Goal: Information Seeking & Learning: Stay updated

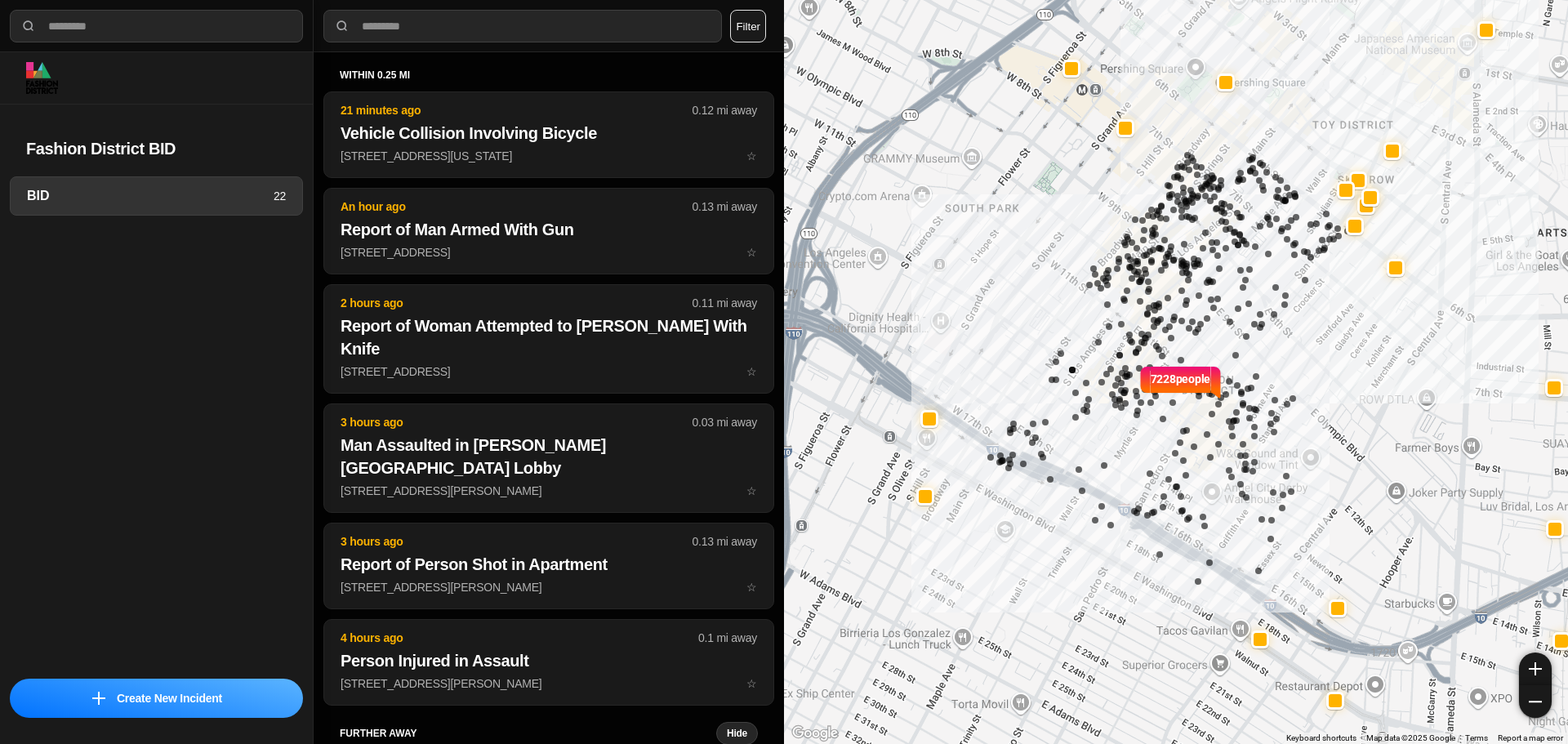
select select "*"
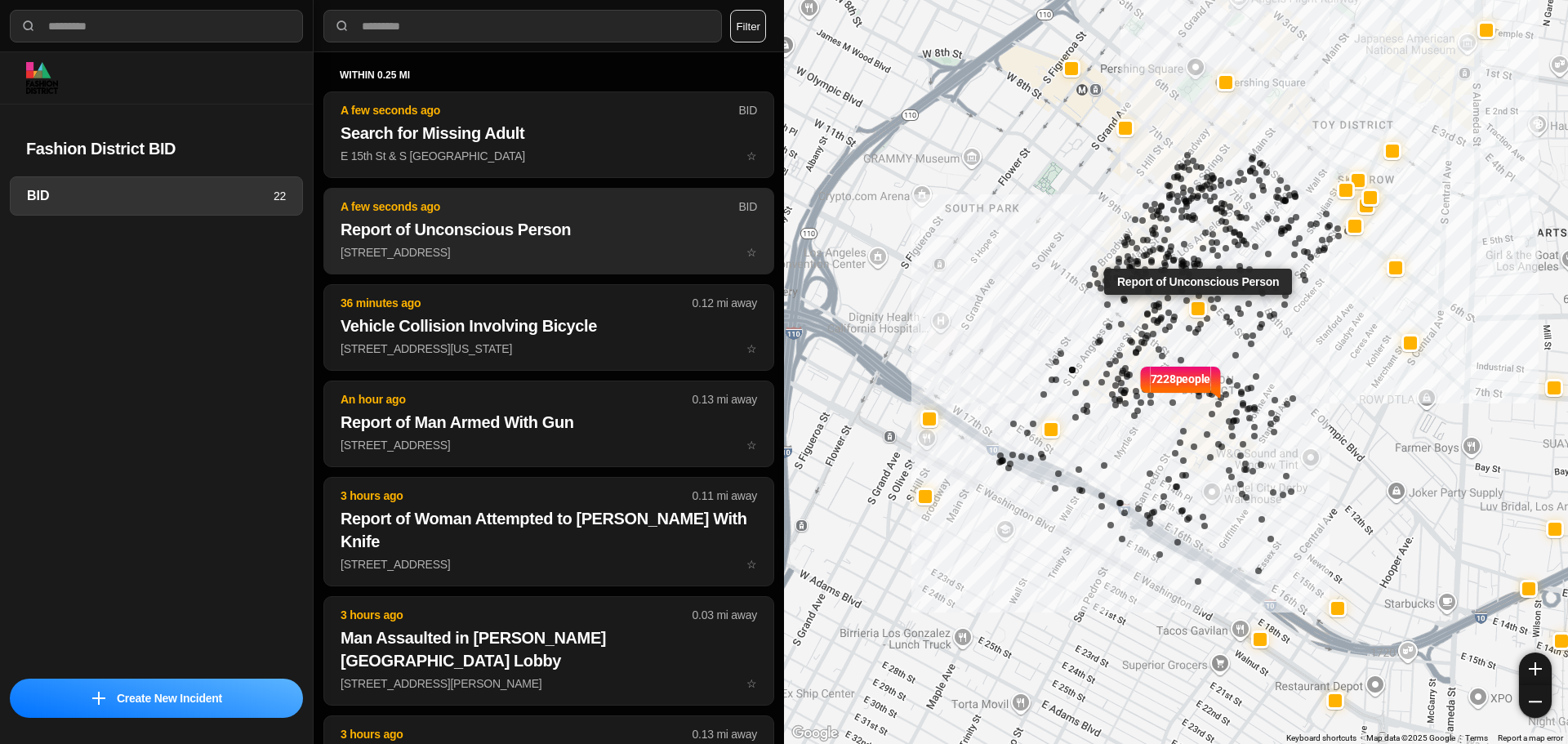
click at [385, 210] on p "A few seconds ago" at bounding box center [539, 206] width 398 height 17
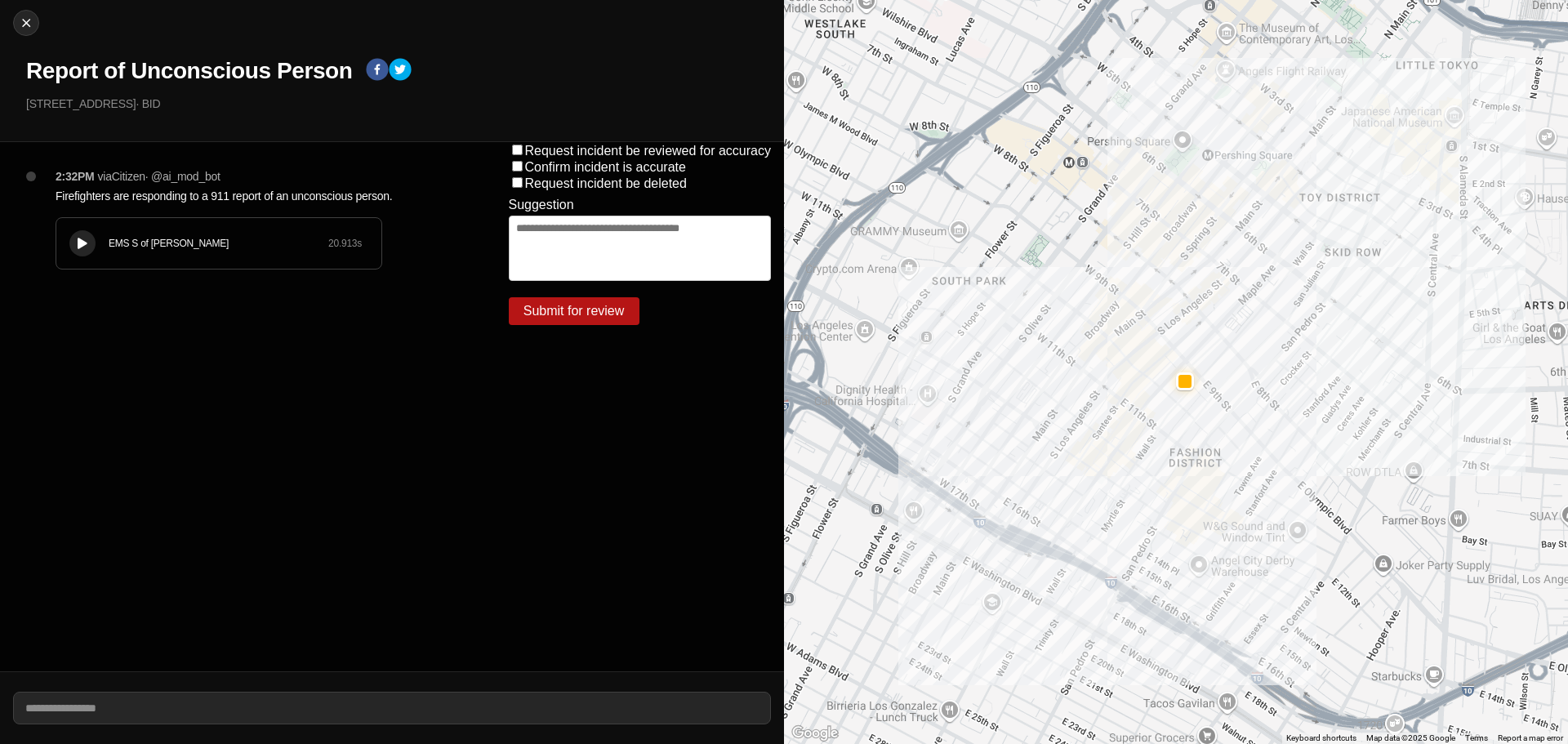
click at [95, 233] on div "EMS S of Mulholland 20.913 s" at bounding box center [219, 243] width 325 height 51
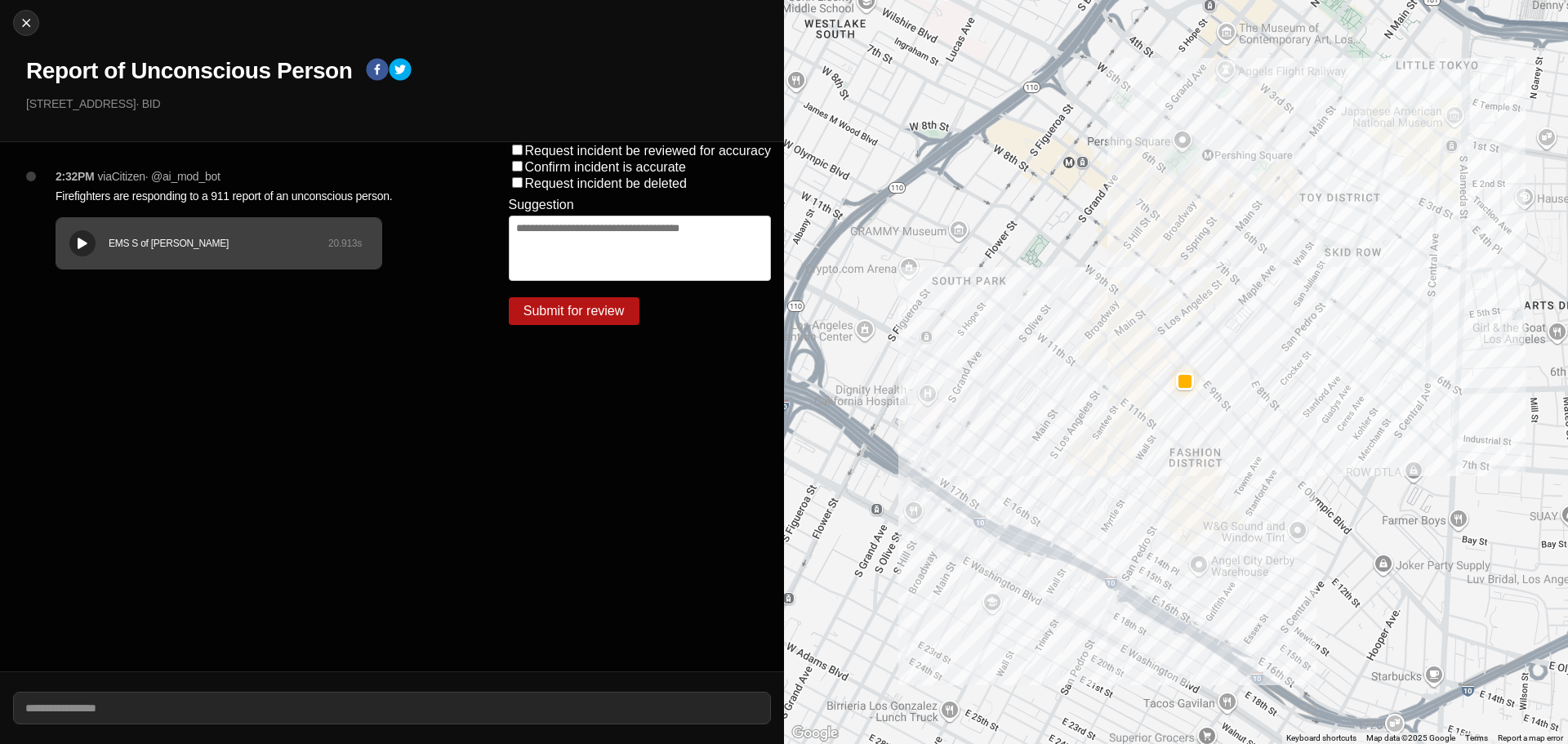
click at [86, 248] on icon at bounding box center [82, 244] width 10 height 10
click at [22, 25] on img at bounding box center [26, 23] width 17 height 17
select select "*"
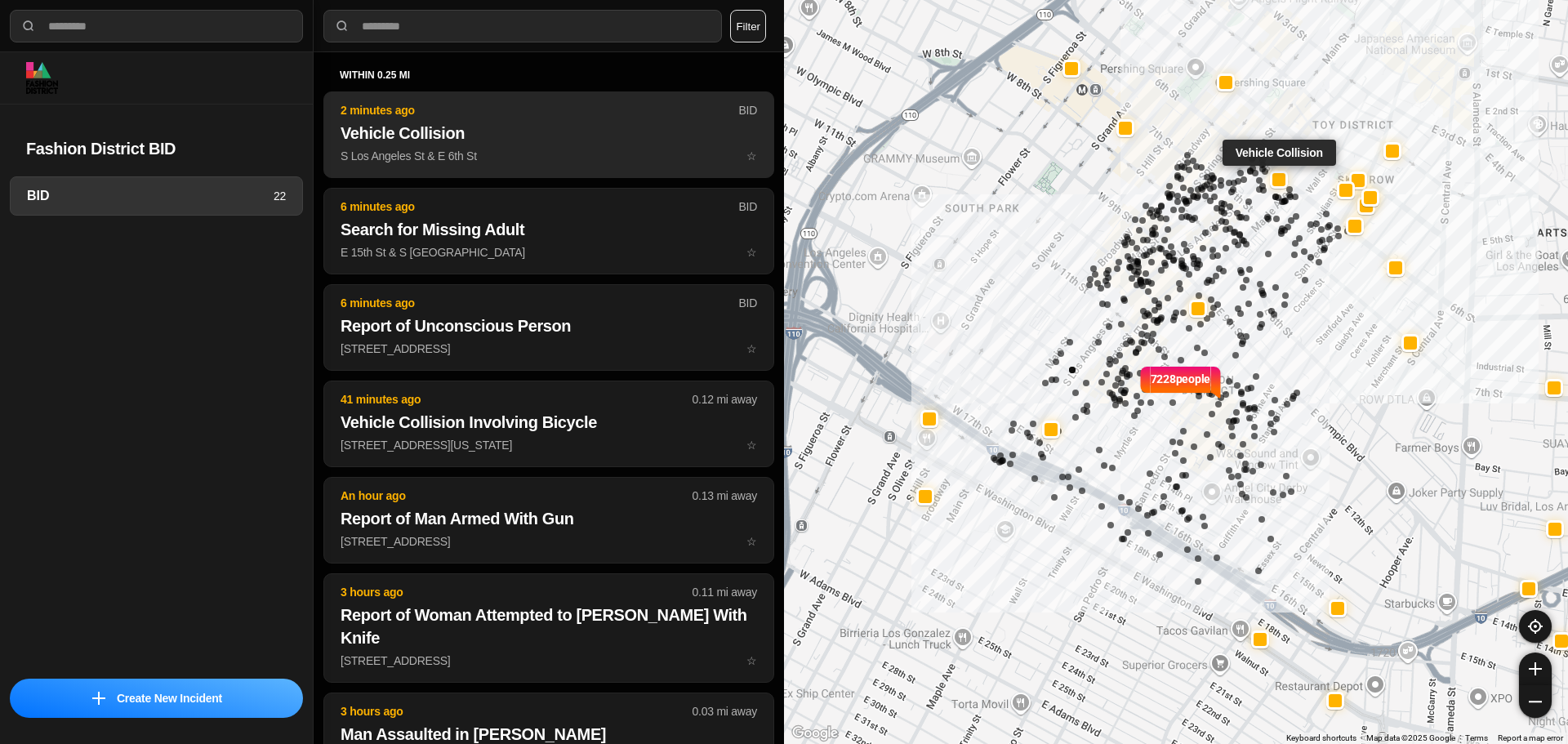
click at [461, 151] on p "S Los Angeles St & E 6th St ☆" at bounding box center [548, 156] width 416 height 17
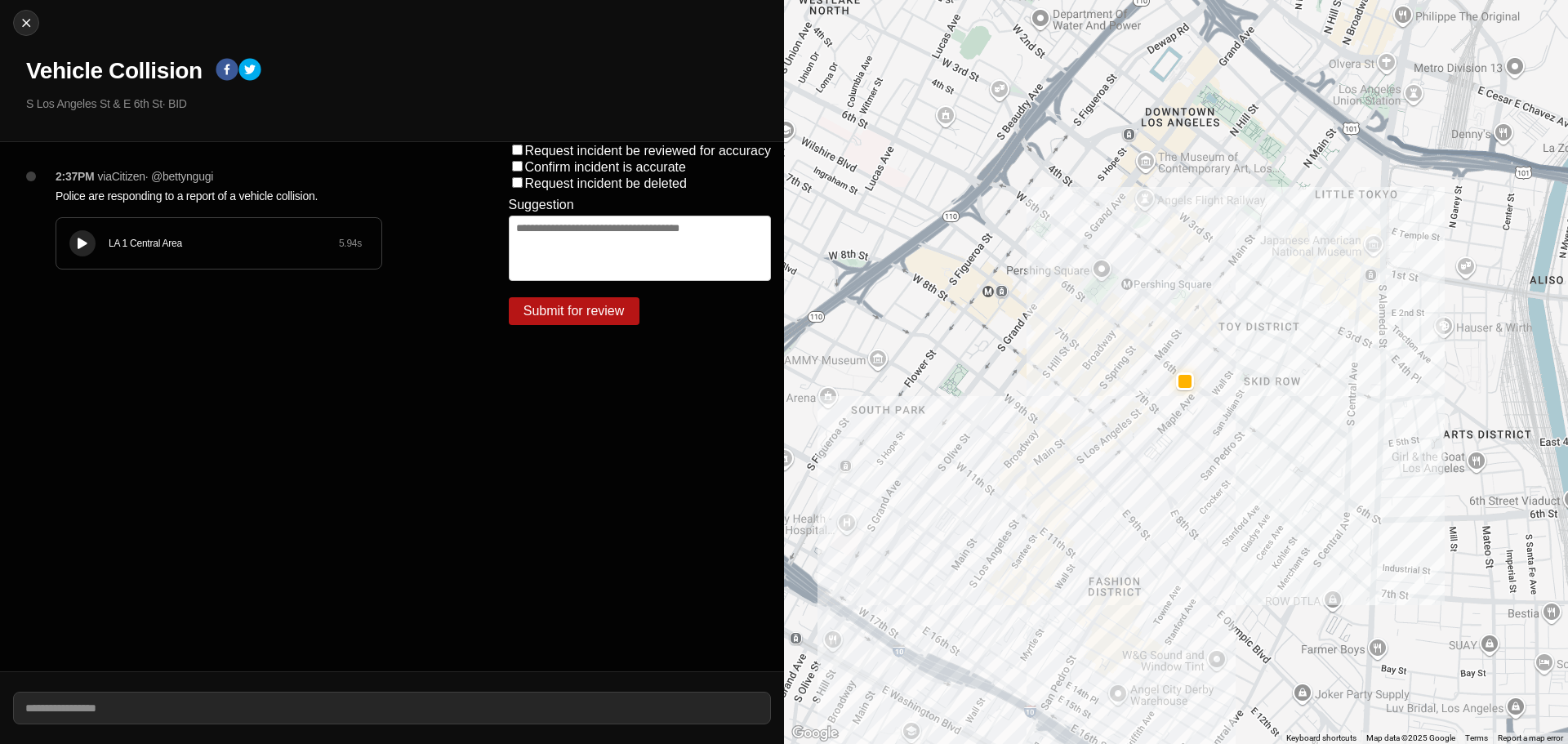
drag, startPoint x: 83, startPoint y: 247, endPoint x: 100, endPoint y: 254, distance: 18.4
click at [86, 249] on div at bounding box center [82, 244] width 17 height 12
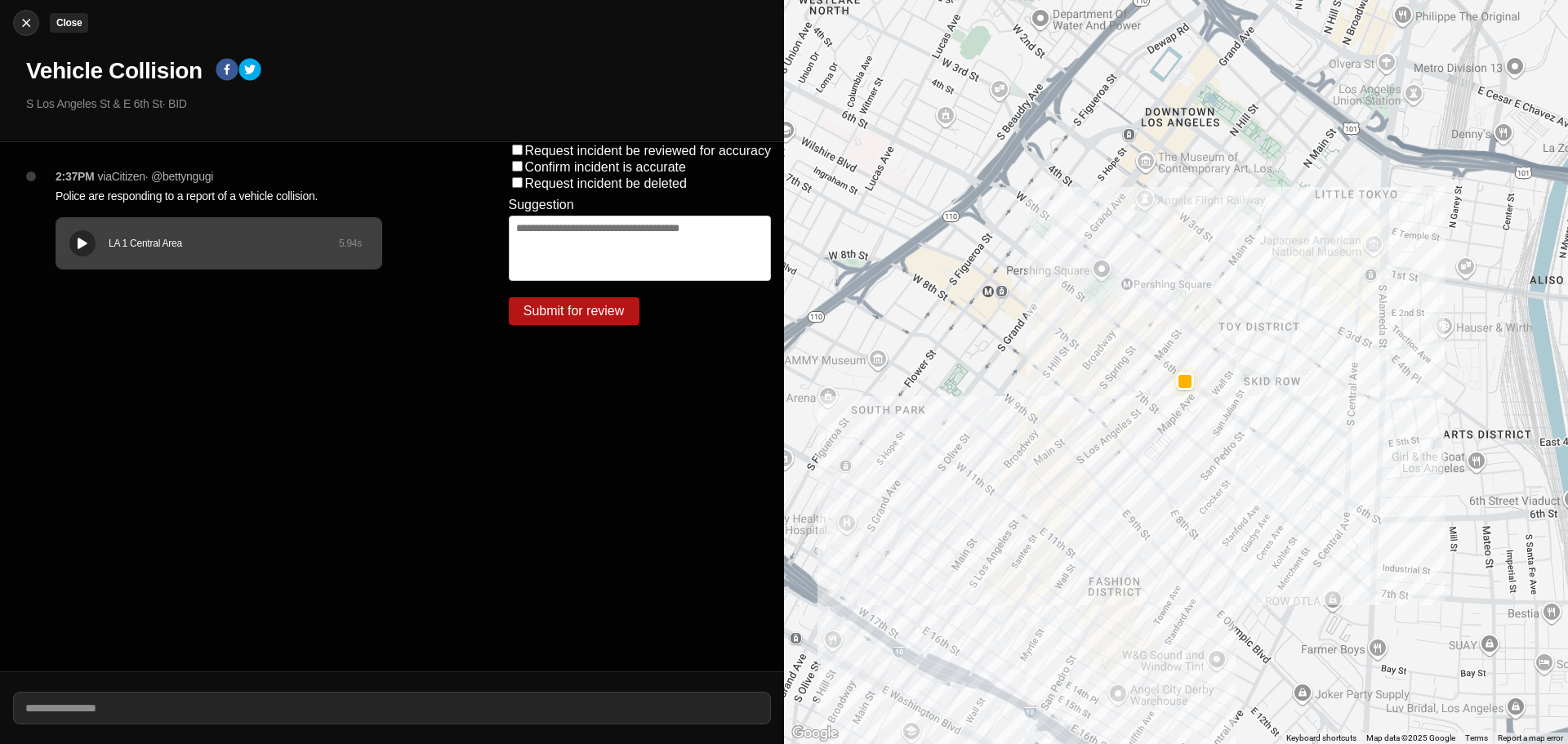
click at [26, 27] on img at bounding box center [26, 23] width 17 height 17
select select "*"
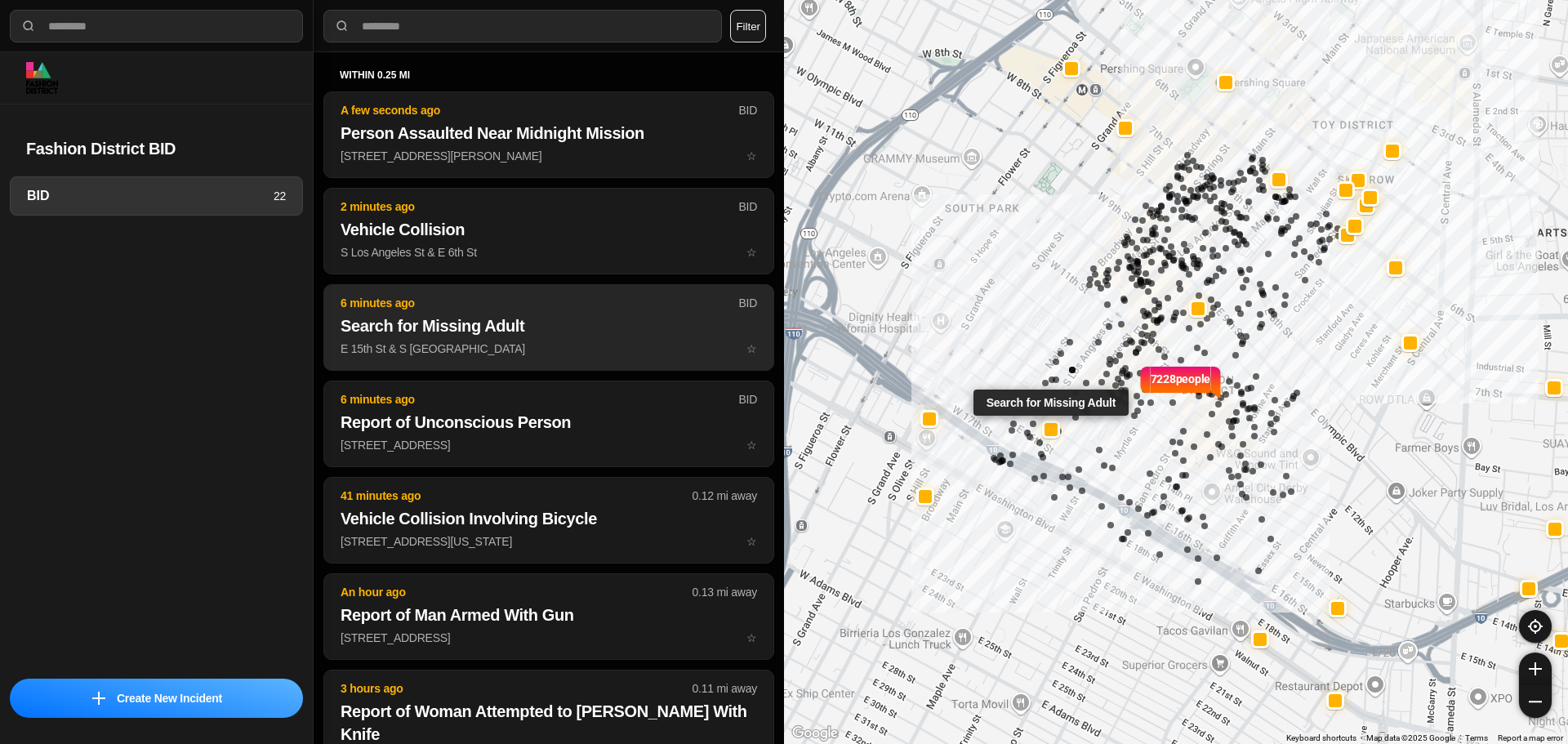
click at [504, 308] on p "6 minutes ago" at bounding box center [539, 302] width 398 height 17
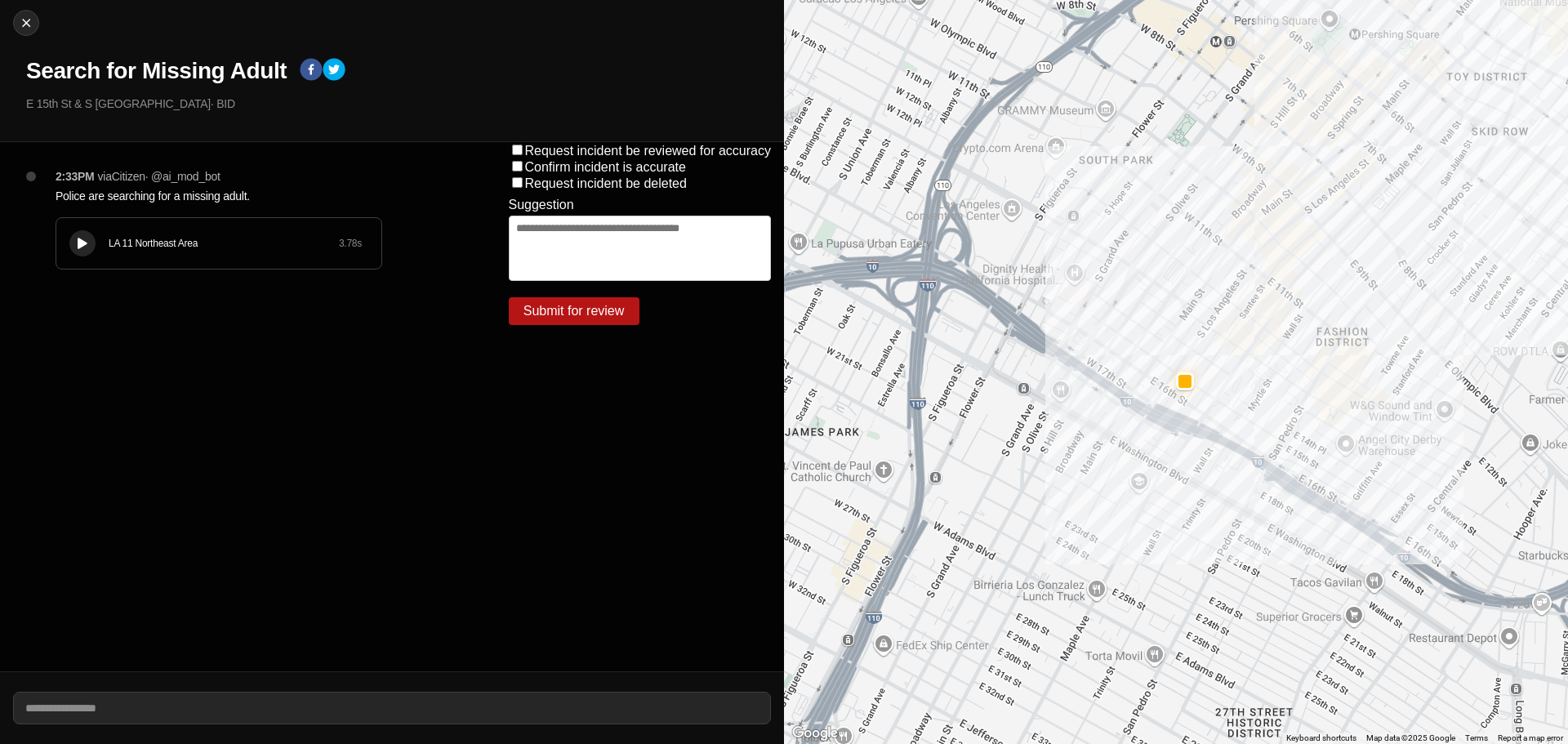
click at [70, 235] on div "LA 11 Northeast Area 3.78 s" at bounding box center [219, 243] width 325 height 51
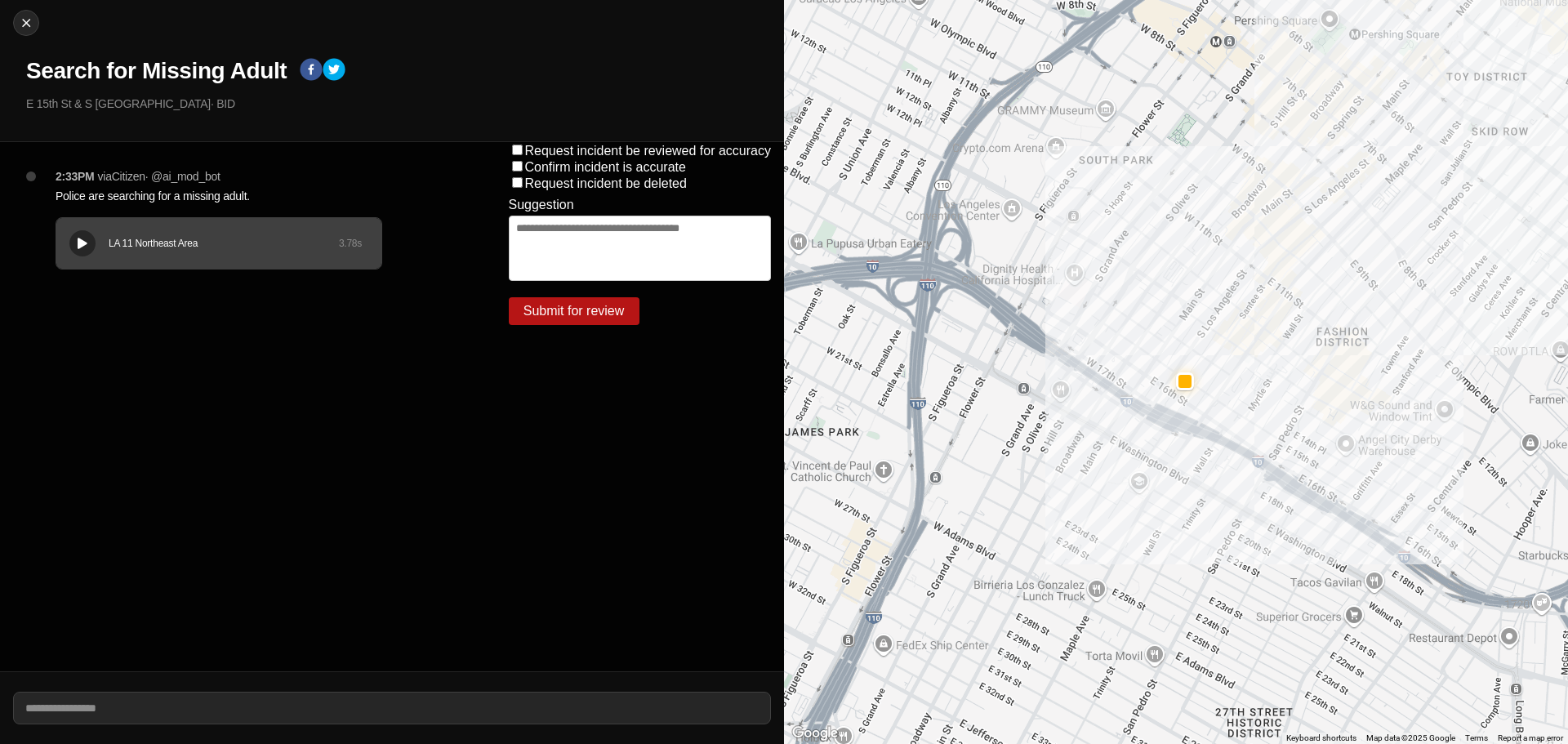
click at [84, 247] on icon at bounding box center [82, 244] width 10 height 10
click at [86, 248] on icon at bounding box center [82, 244] width 10 height 10
click at [183, 261] on div "LA 11 Northeast Area 3.78 s" at bounding box center [219, 243] width 325 height 51
click at [226, 260] on div "LA 11 Northeast Area 3.78 s" at bounding box center [219, 243] width 325 height 51
click at [203, 257] on div "LA 11 Northeast Area 3.78 s" at bounding box center [219, 243] width 325 height 51
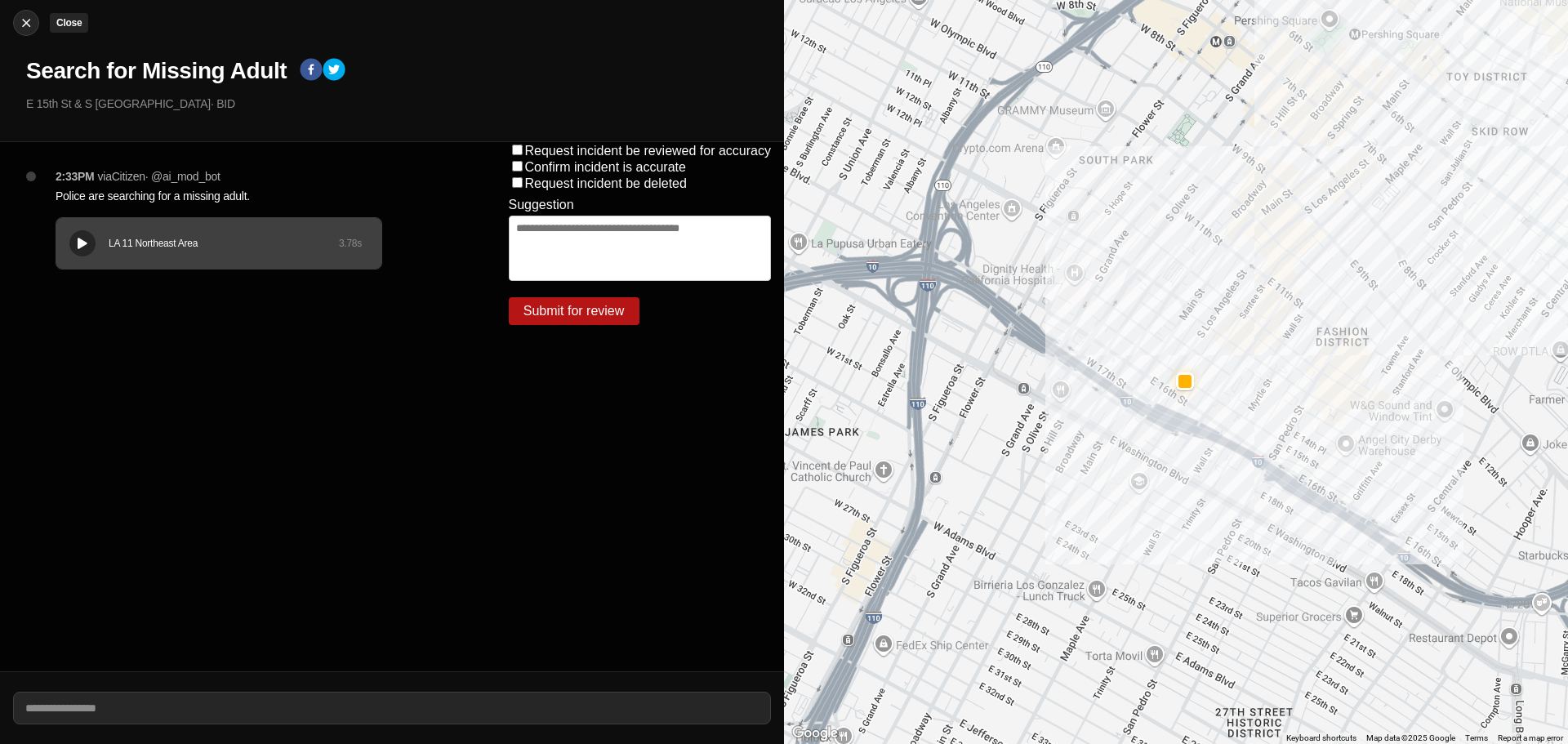
drag, startPoint x: 1524, startPoint y: 5, endPoint x: 20, endPoint y: 23, distance: 1504.1
click at [20, 23] on img at bounding box center [26, 23] width 17 height 17
select select "*"
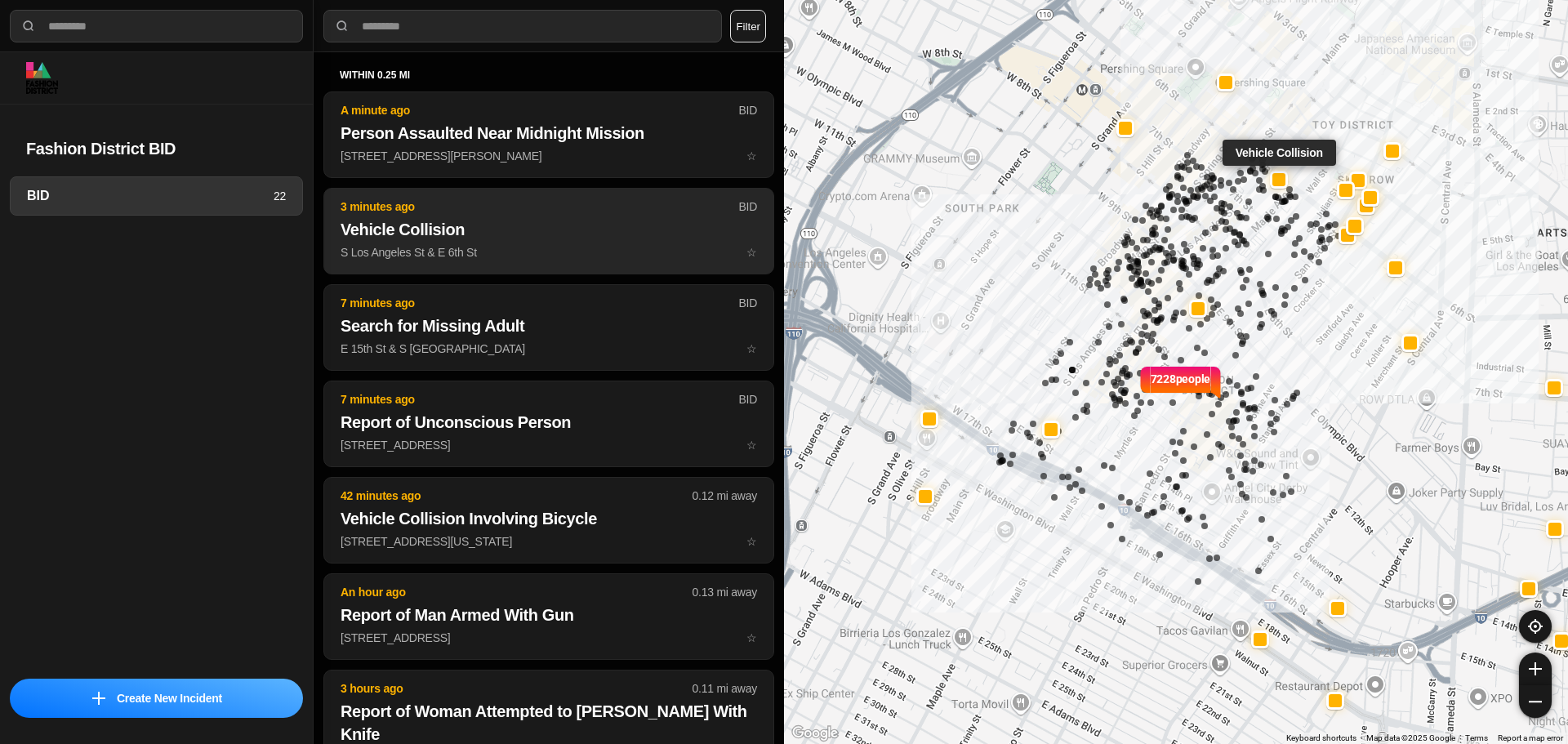
click at [518, 228] on h2 "Vehicle Collision" at bounding box center [548, 229] width 416 height 23
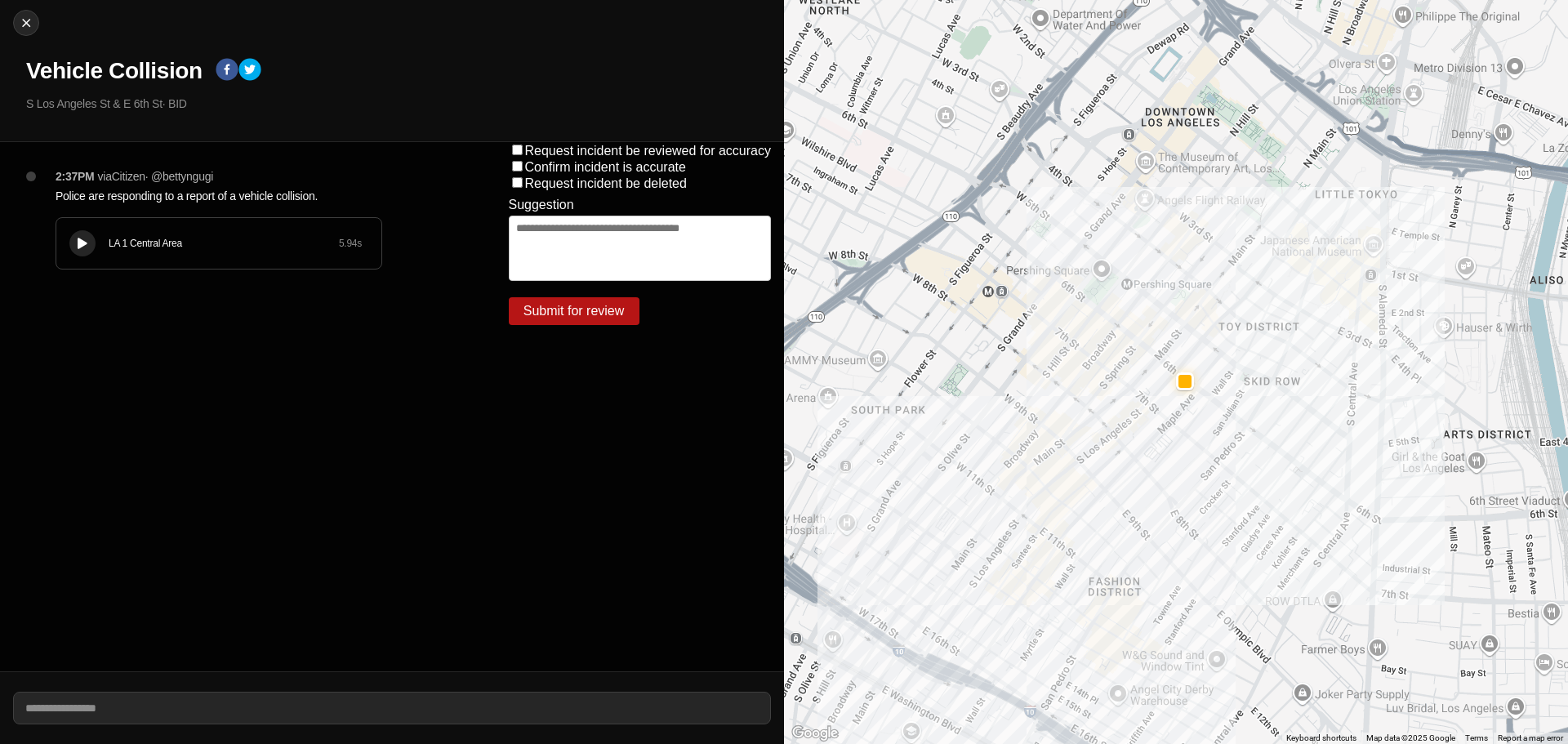
click at [87, 262] on div "LA 1 Central Area 5.94 s" at bounding box center [219, 243] width 325 height 51
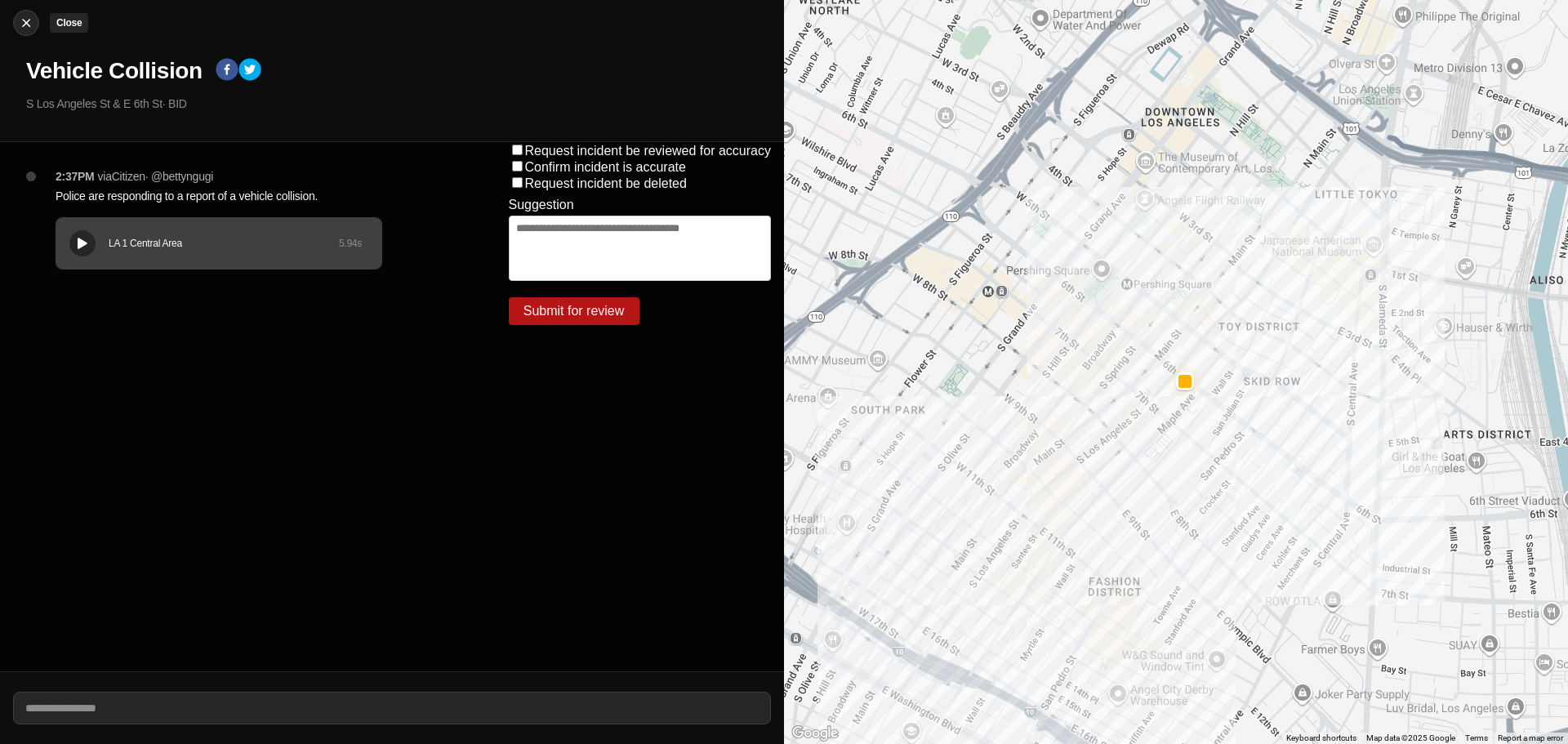
click at [25, 11] on button "Close" at bounding box center [26, 23] width 26 height 26
select select "*"
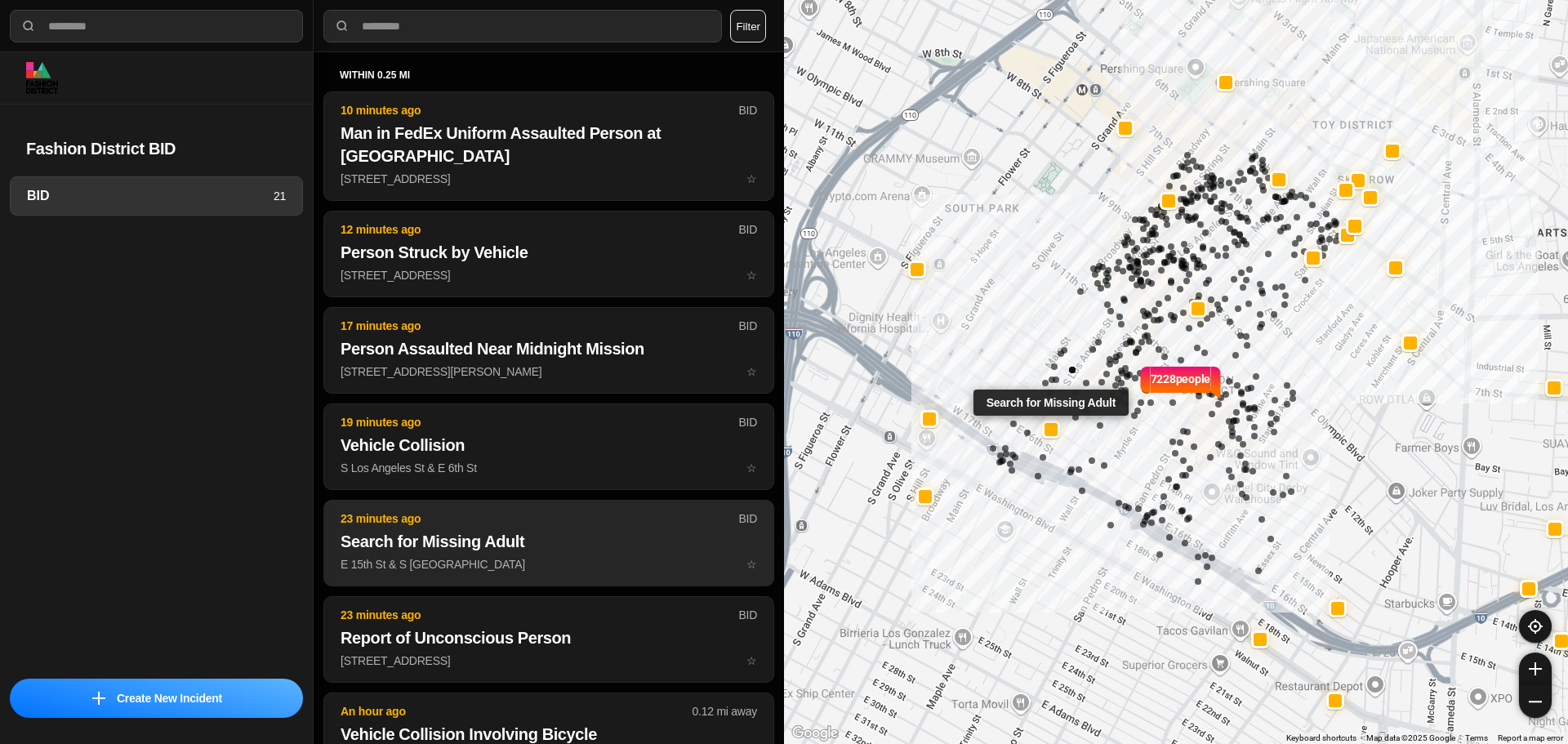
click at [466, 545] on h2 "Search for Missing Adult" at bounding box center [548, 541] width 416 height 23
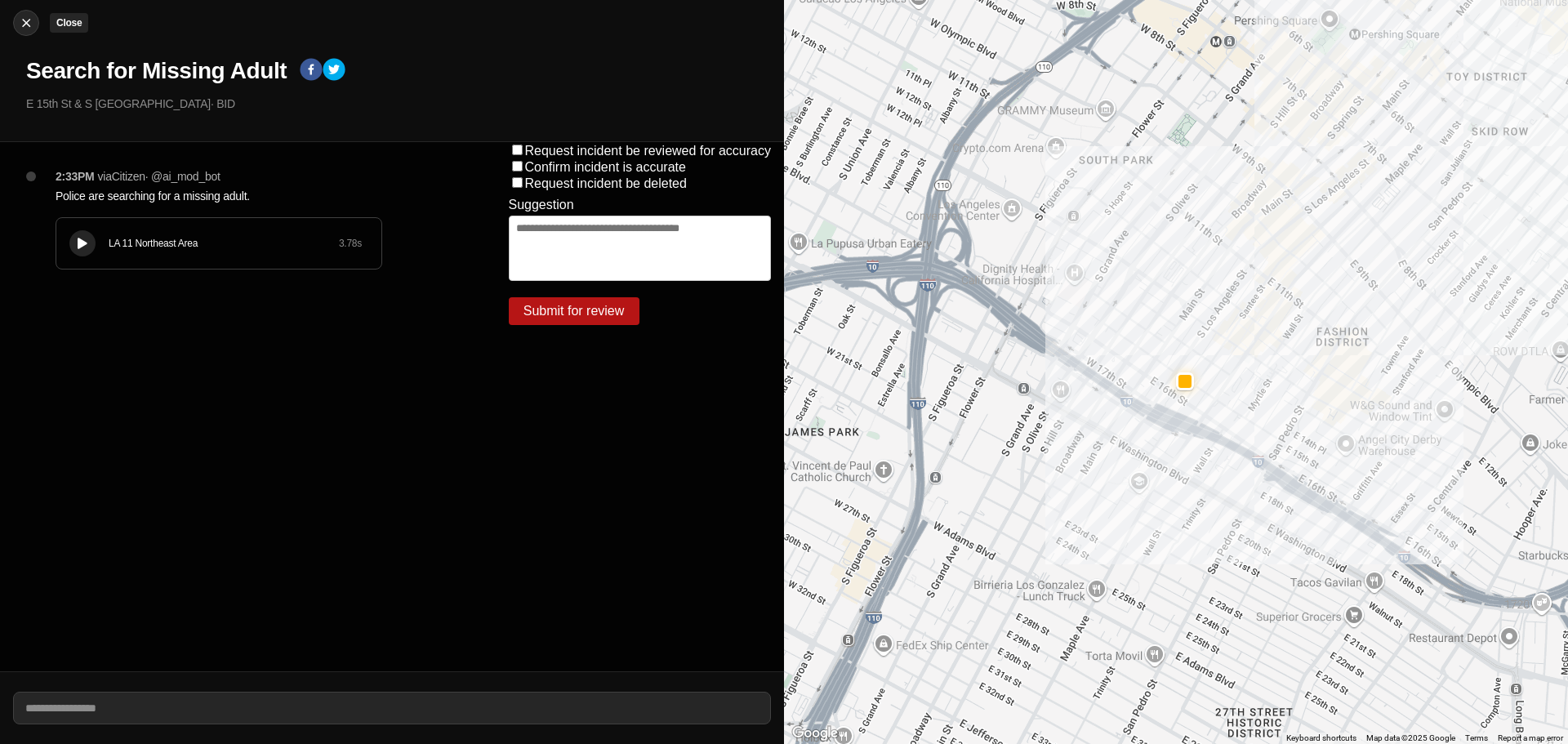
click at [16, 24] on div at bounding box center [26, 23] width 24 height 17
select select "*"
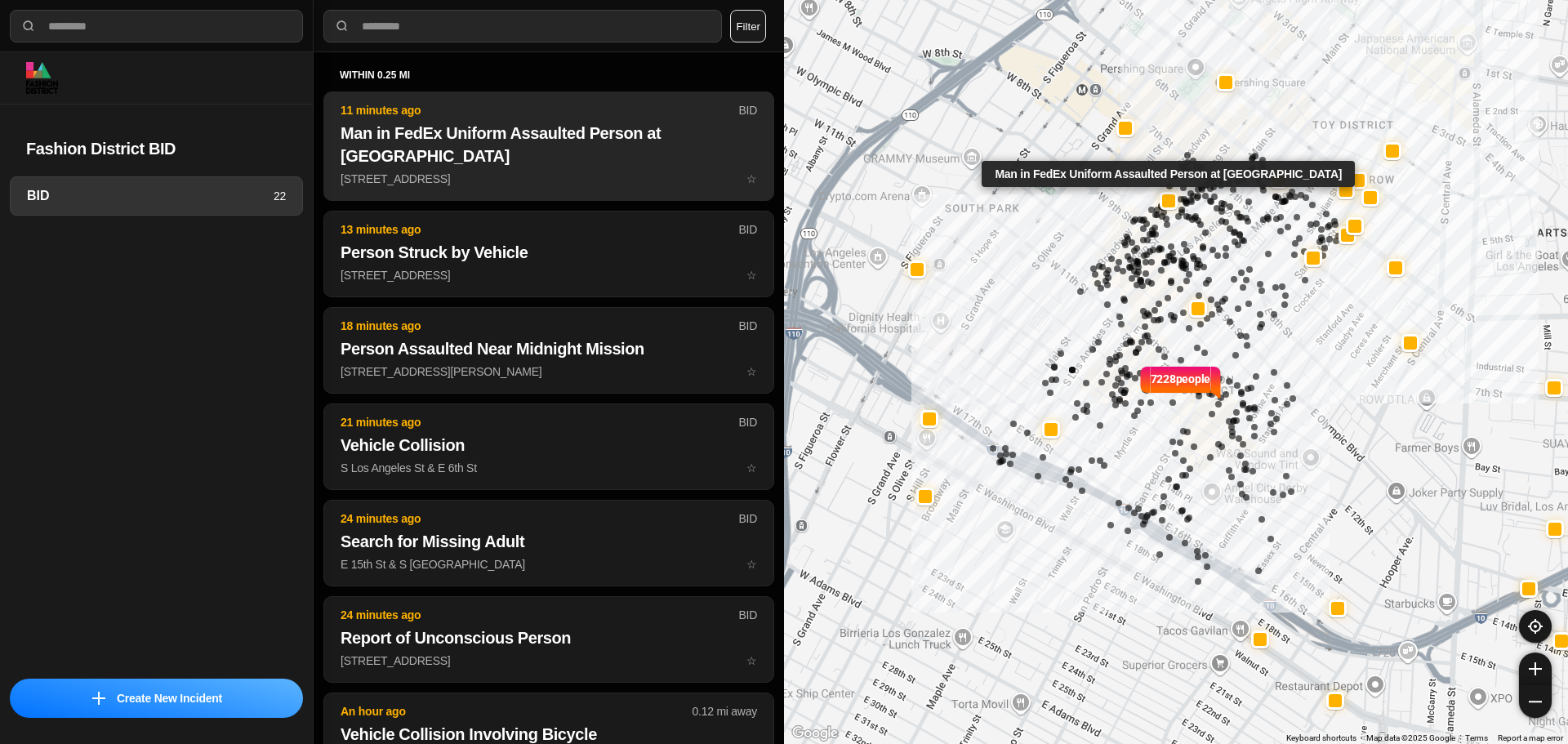
click at [620, 164] on h2 "Man in FedEx Uniform Assaulted Person at [GEOGRAPHIC_DATA]" at bounding box center [548, 144] width 416 height 45
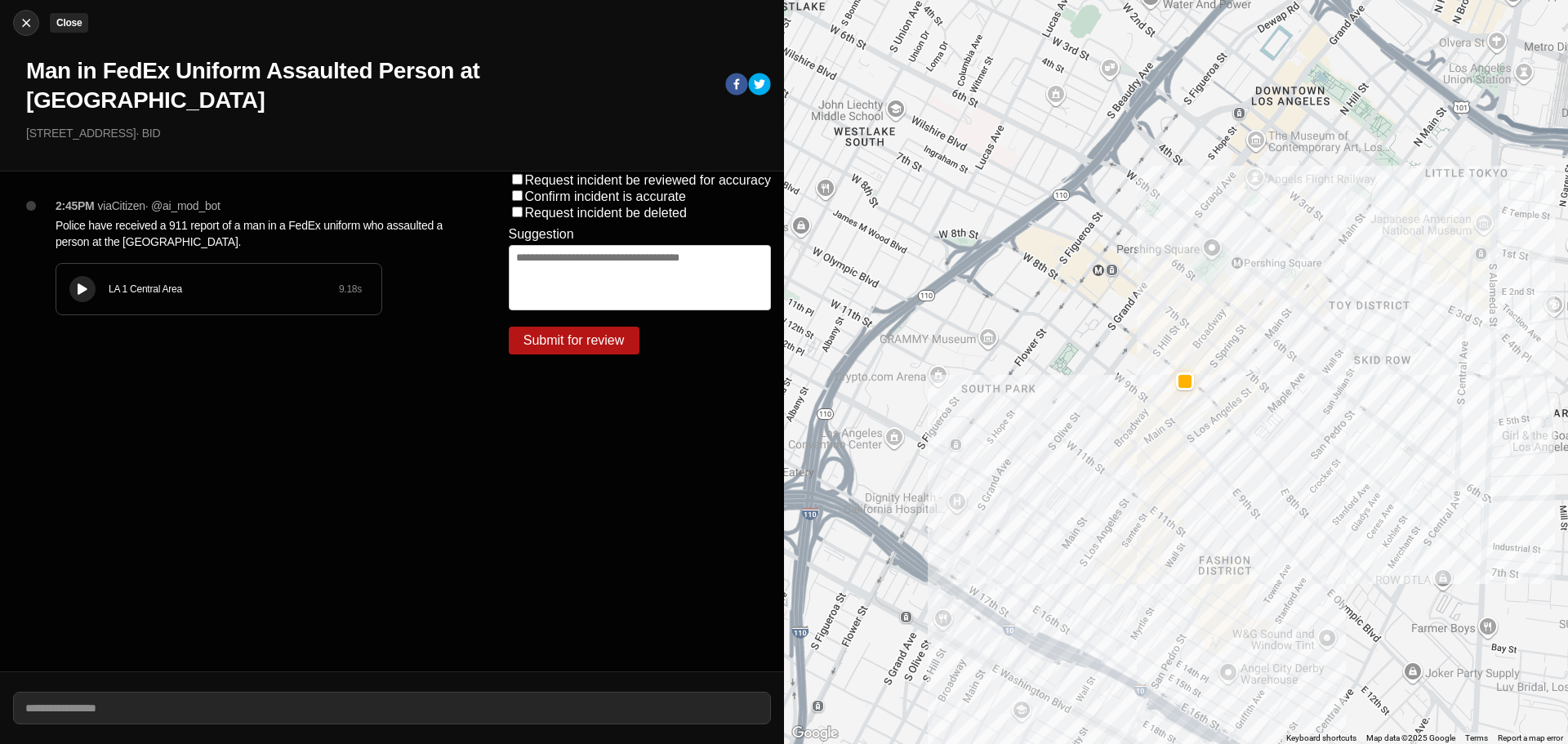
click at [27, 29] on img at bounding box center [26, 23] width 17 height 17
select select "*"
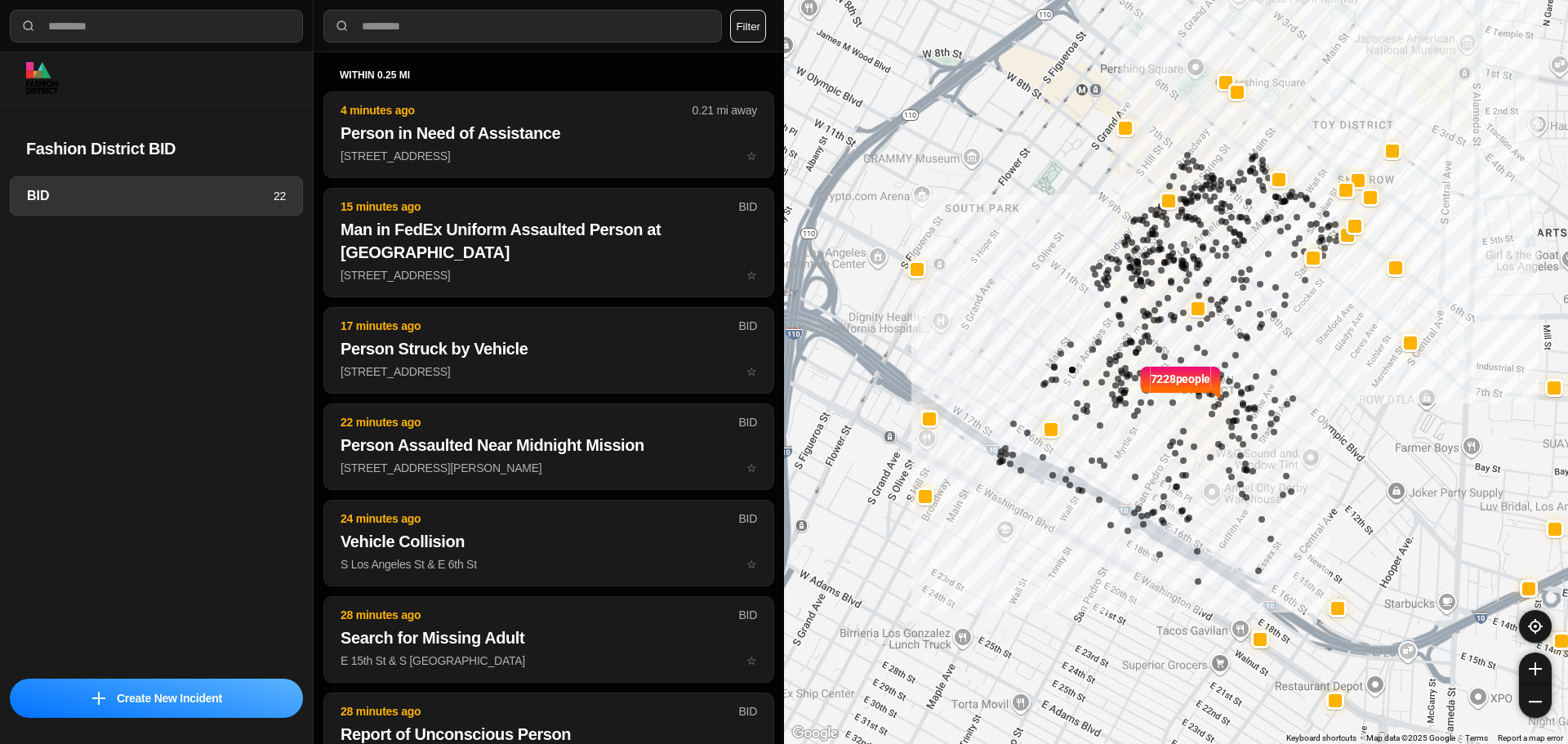
select select "*"
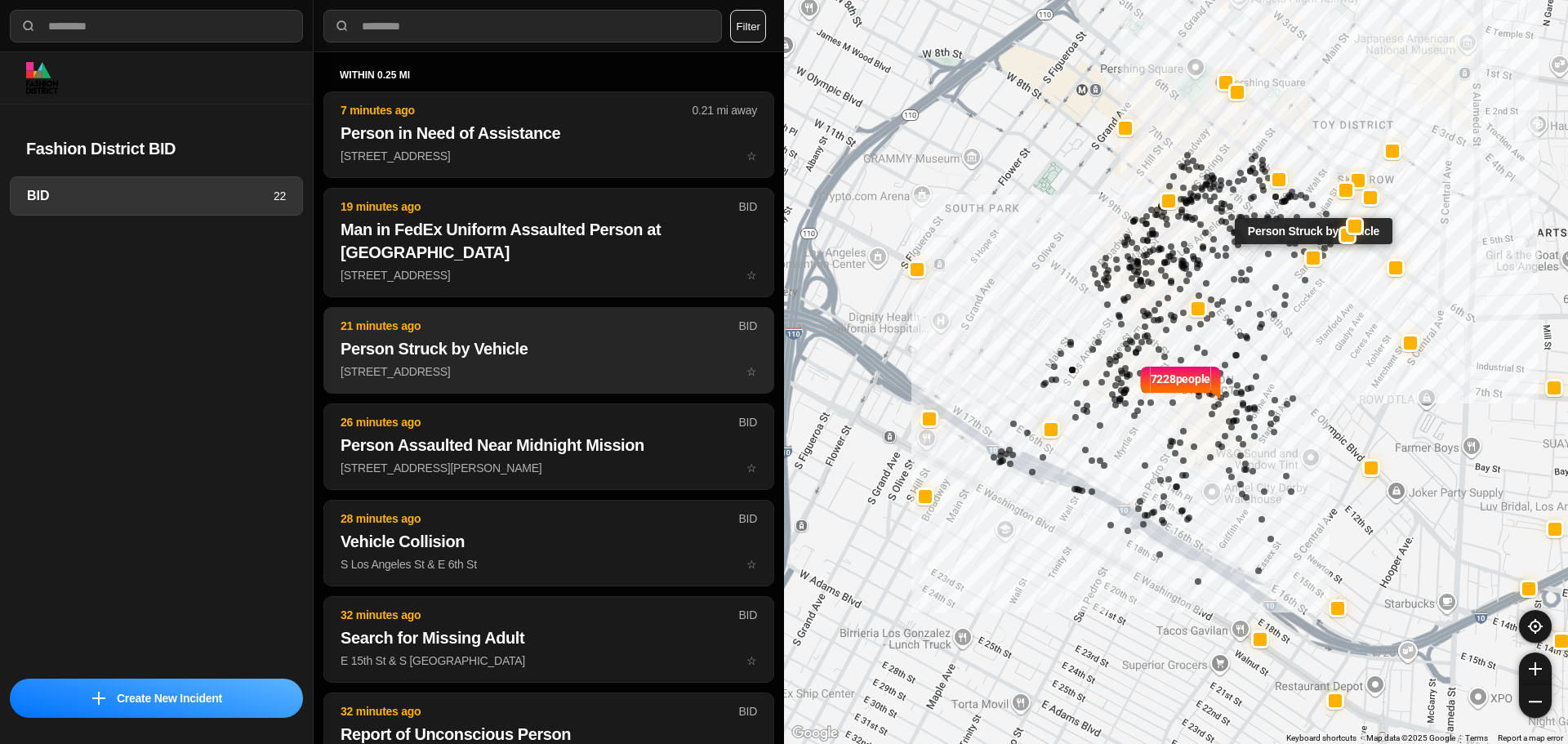
click at [402, 346] on h2 "Person Struck by Vehicle" at bounding box center [548, 349] width 416 height 23
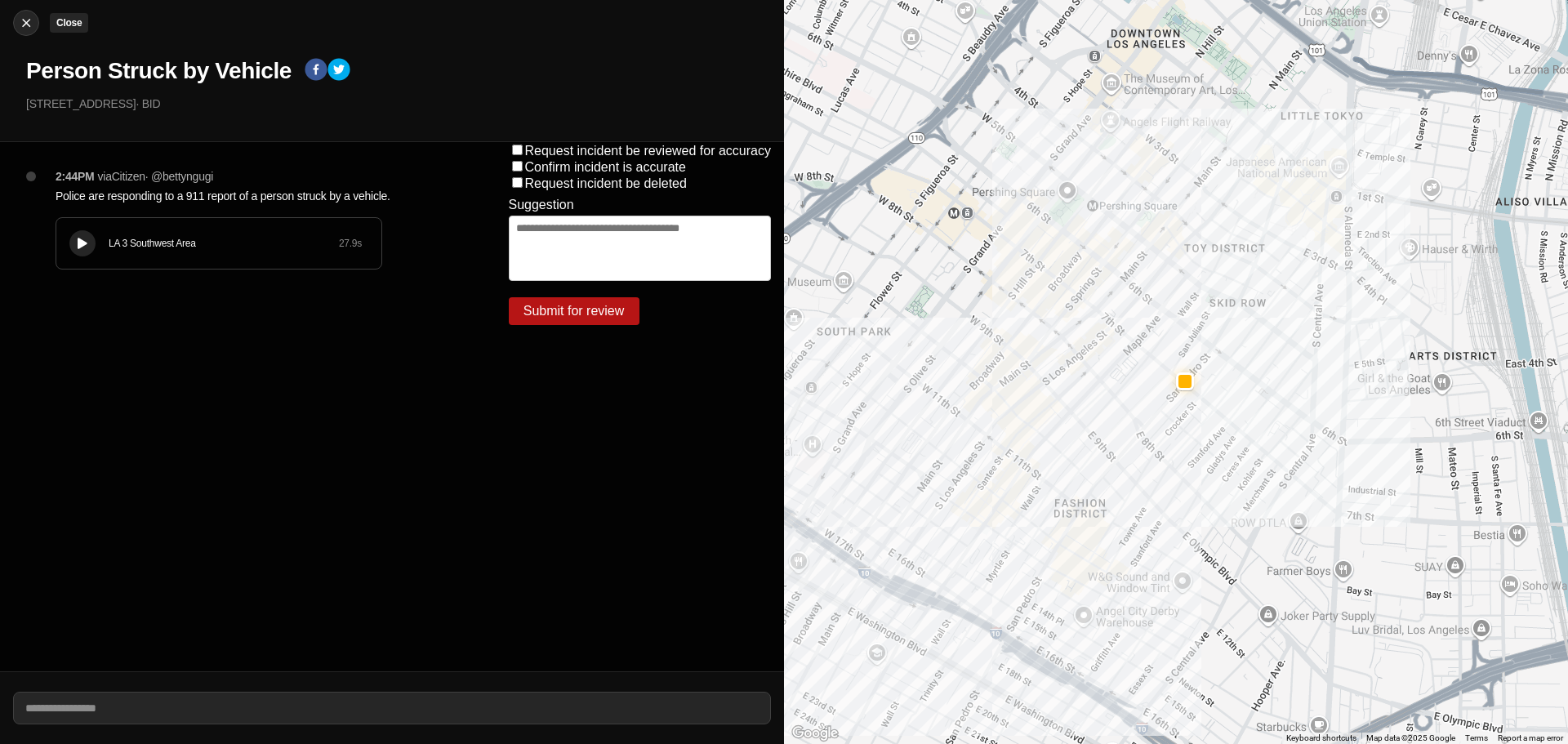
click at [20, 22] on img at bounding box center [26, 23] width 17 height 17
select select "*"
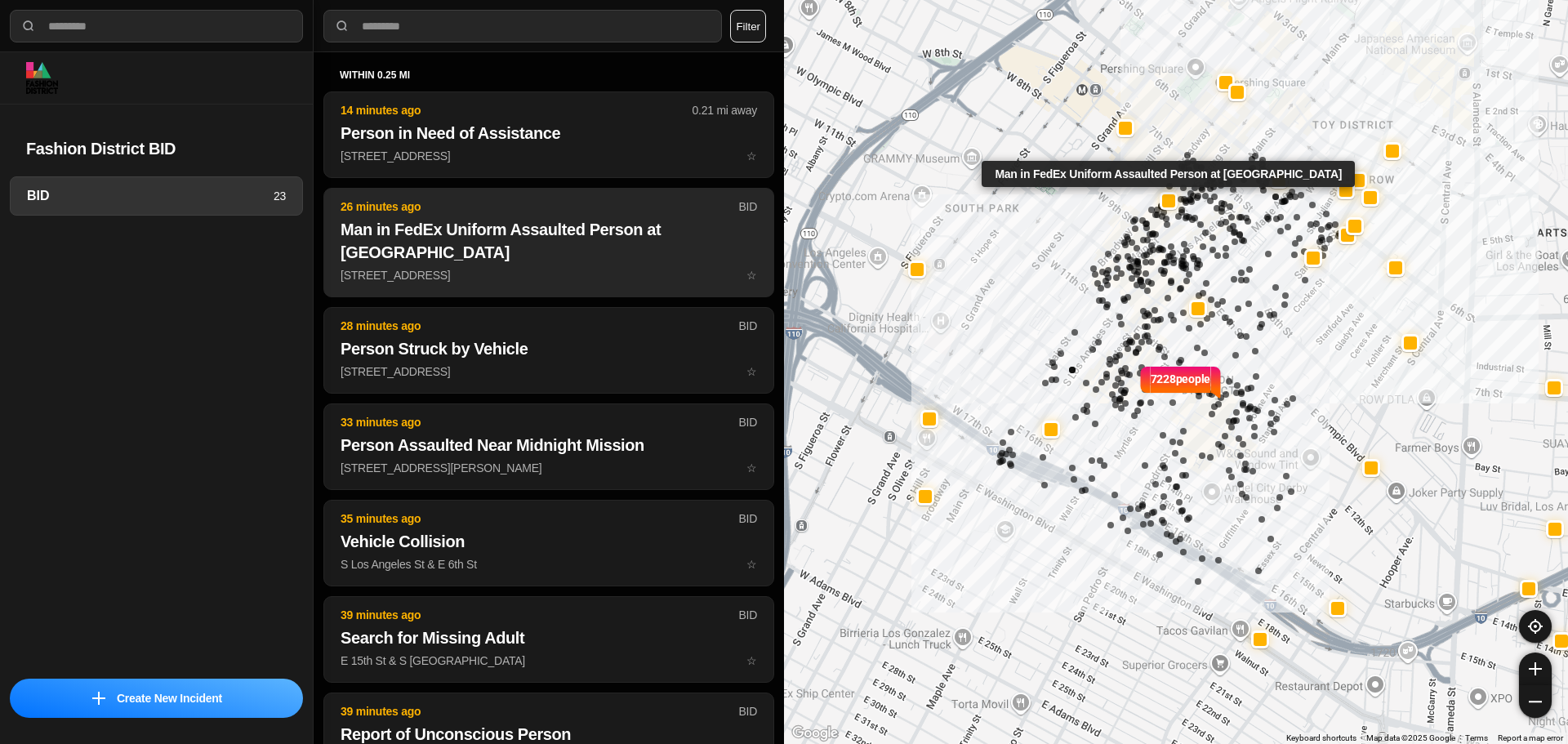
click at [458, 246] on h2 "Man in FedEx Uniform Assaulted Person at [GEOGRAPHIC_DATA]" at bounding box center [548, 240] width 416 height 45
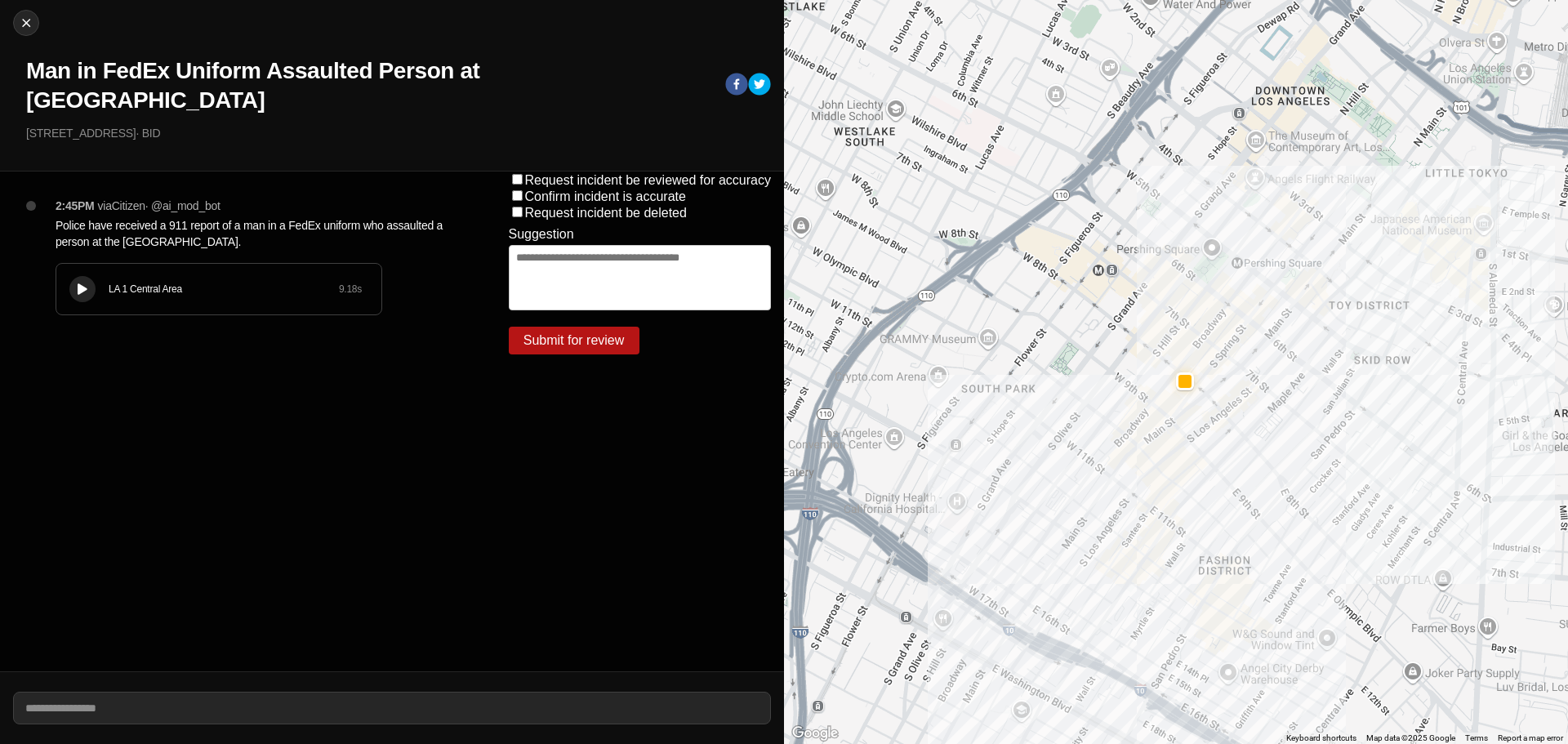
click at [80, 284] on icon at bounding box center [82, 289] width 10 height 10
click at [85, 283] on div at bounding box center [82, 289] width 17 height 12
click at [84, 284] on icon at bounding box center [82, 289] width 10 height 10
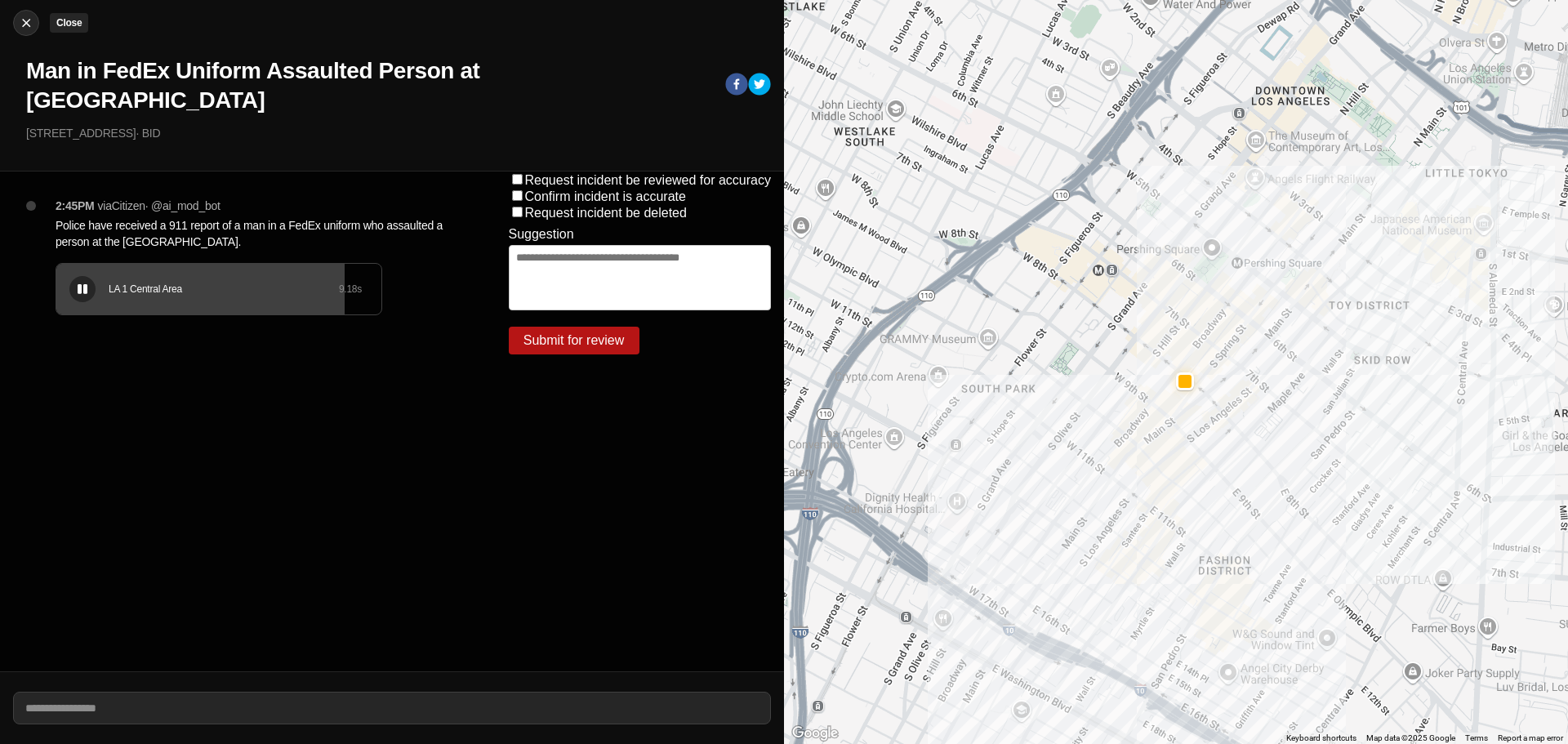
click at [20, 16] on img at bounding box center [26, 23] width 17 height 17
select select "*"
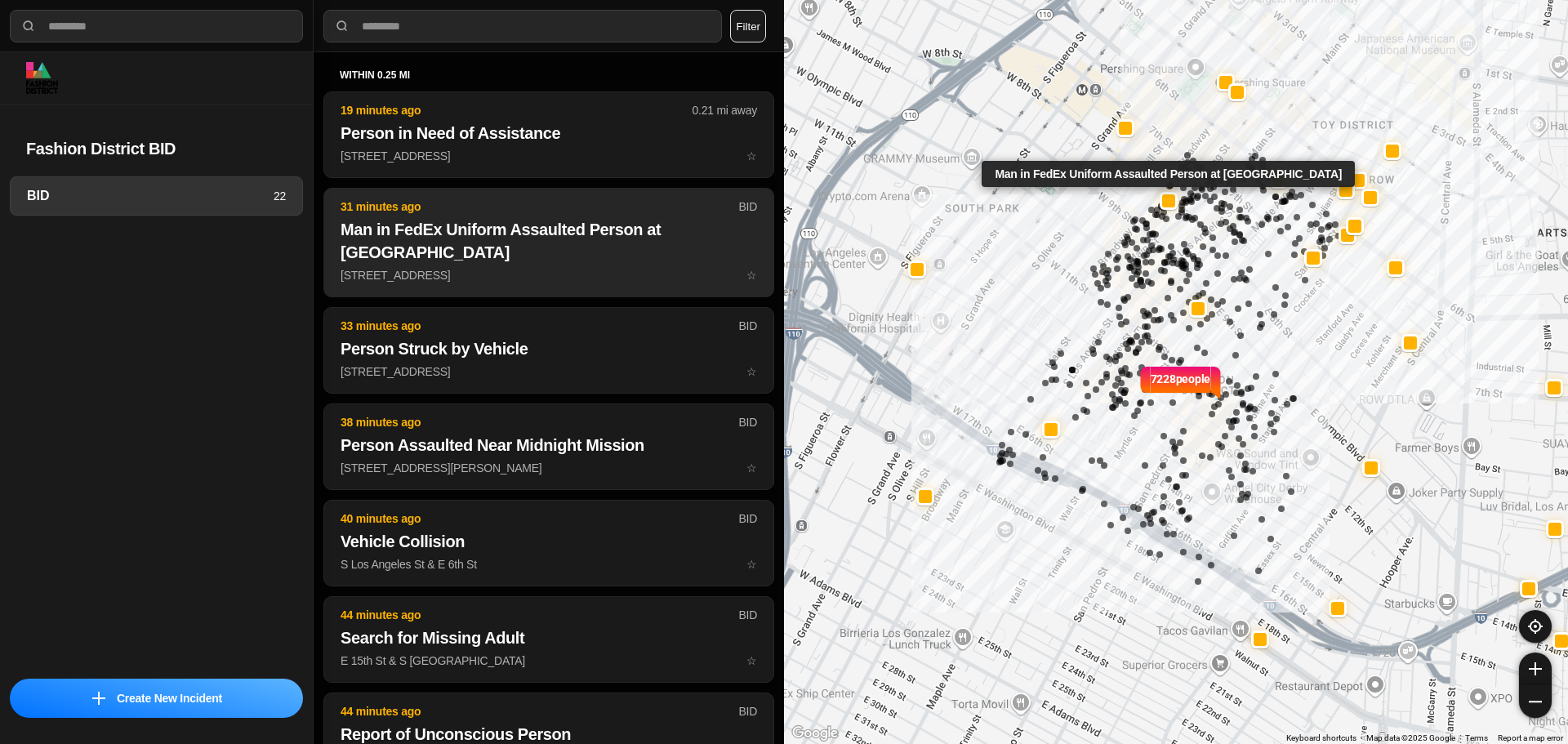
click at [415, 222] on h2 "Man in FedEx Uniform Assaulted Person at [GEOGRAPHIC_DATA]" at bounding box center [548, 240] width 416 height 45
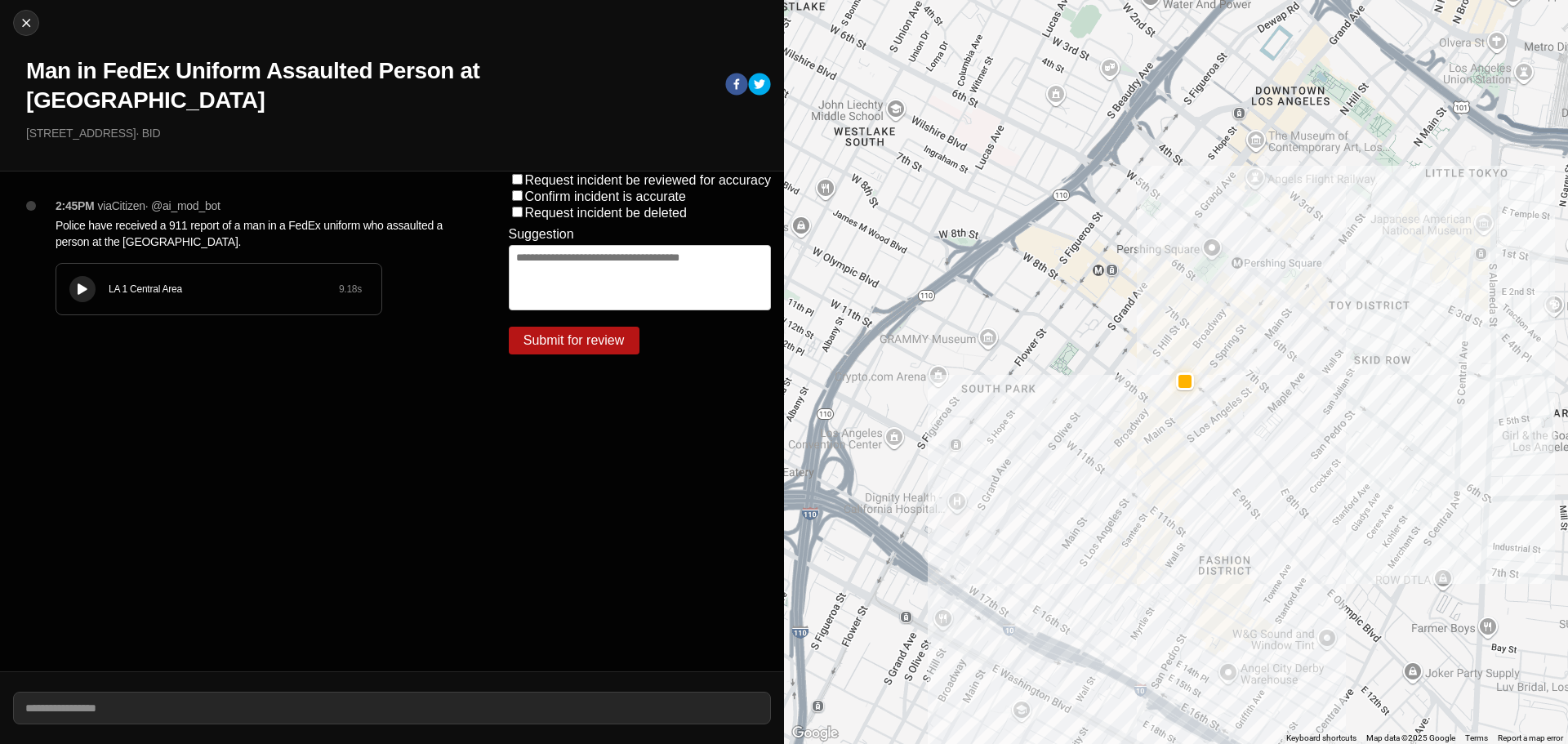
click at [87, 276] on button at bounding box center [82, 289] width 26 height 26
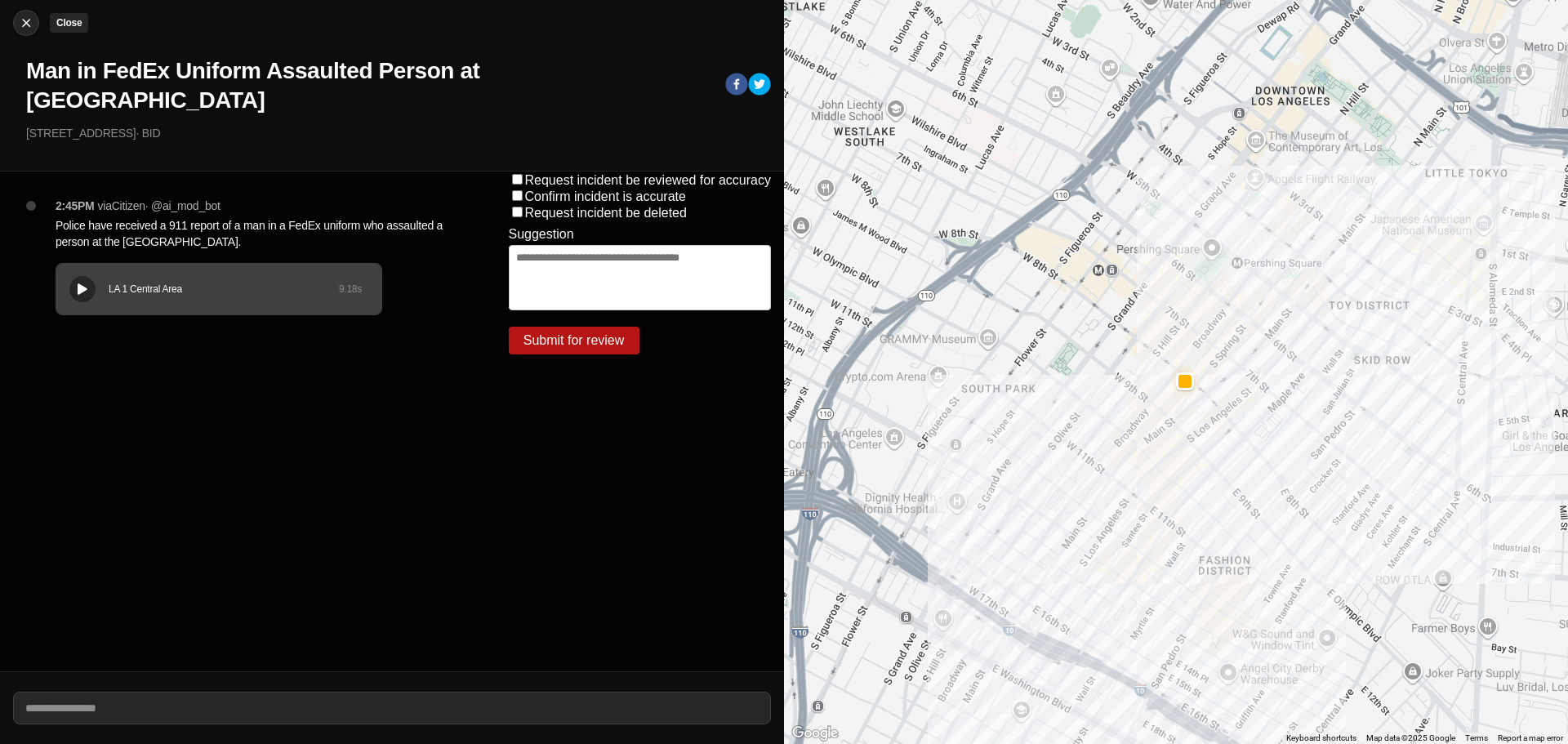
click at [18, 20] on img at bounding box center [26, 23] width 17 height 17
select select "*"
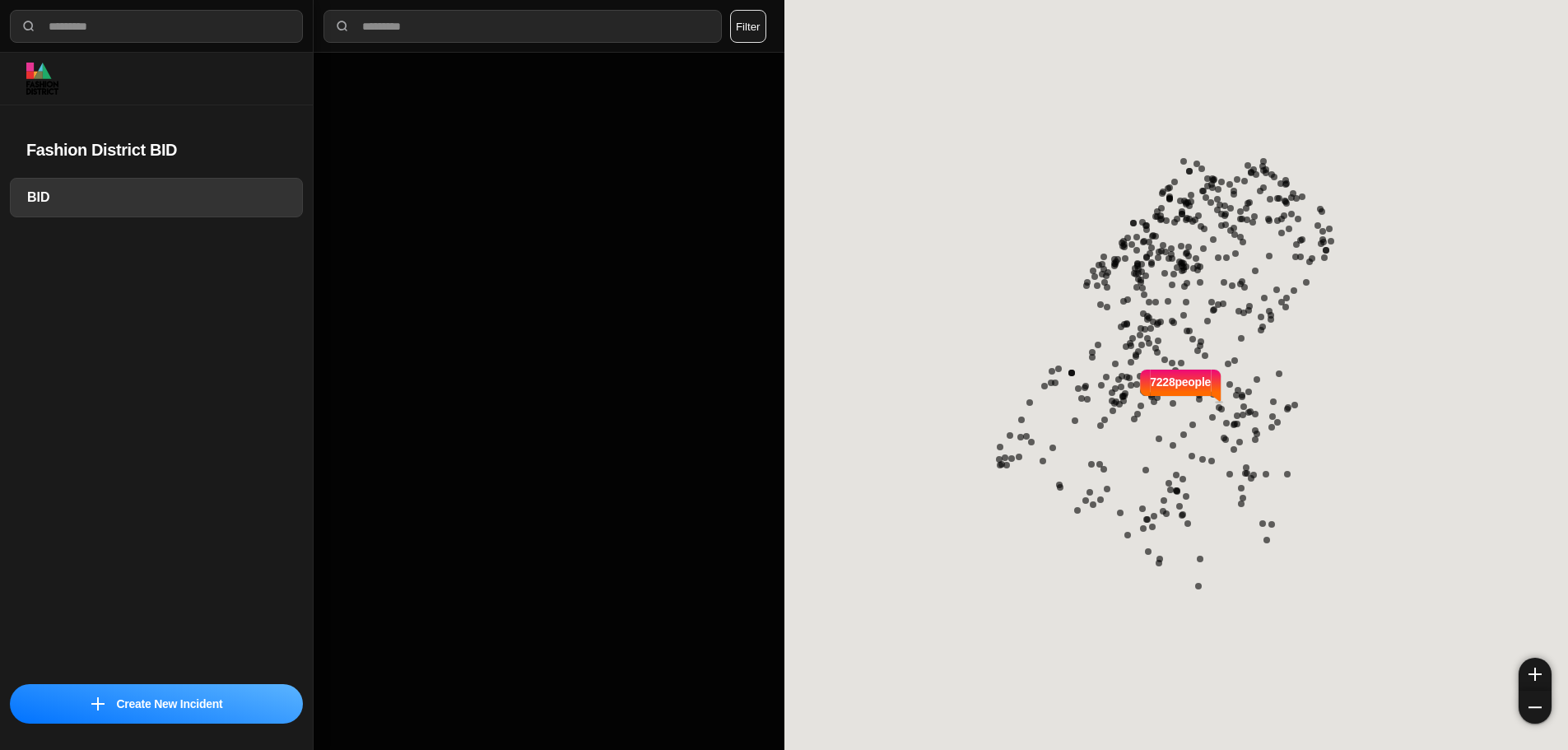
select select "*"
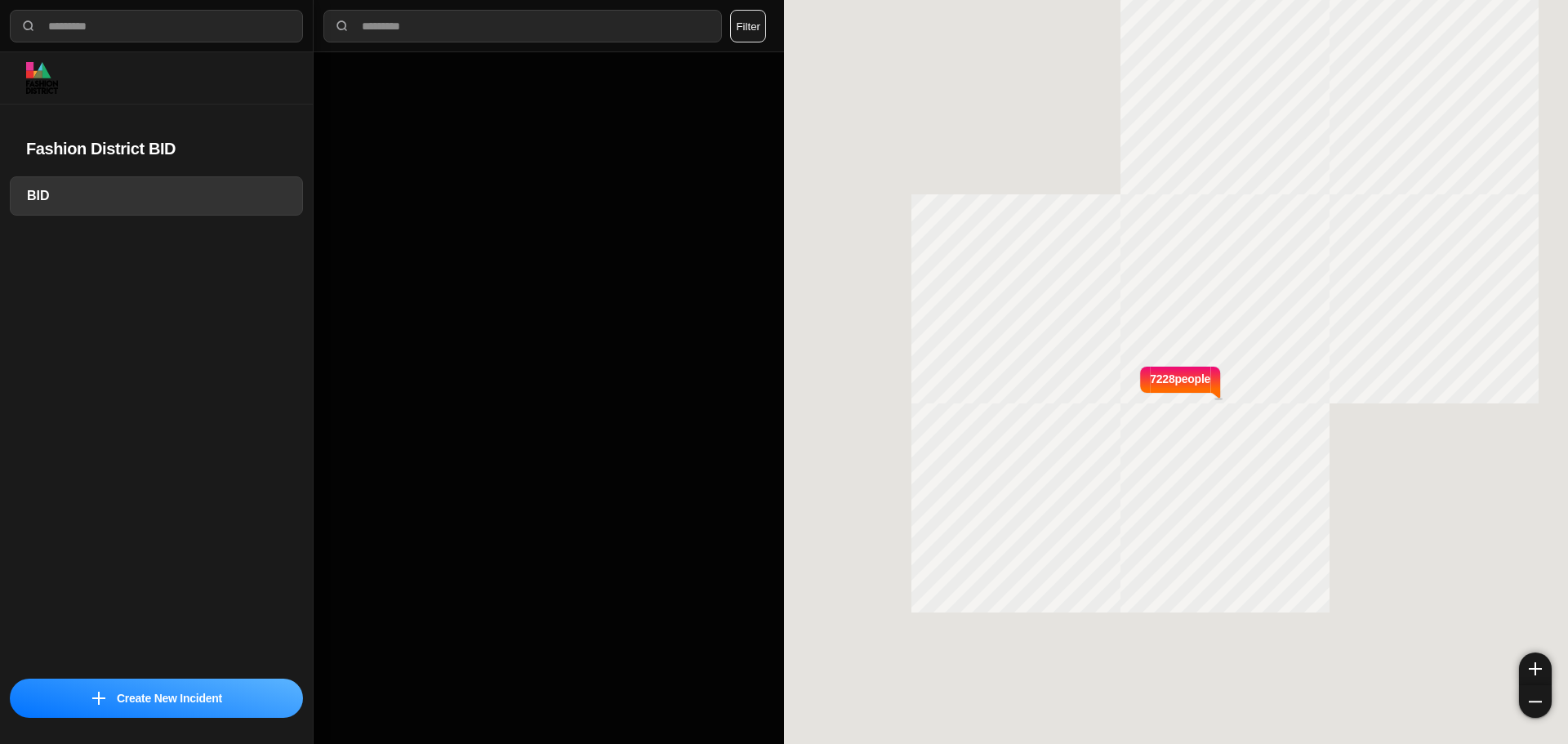
select select "*"
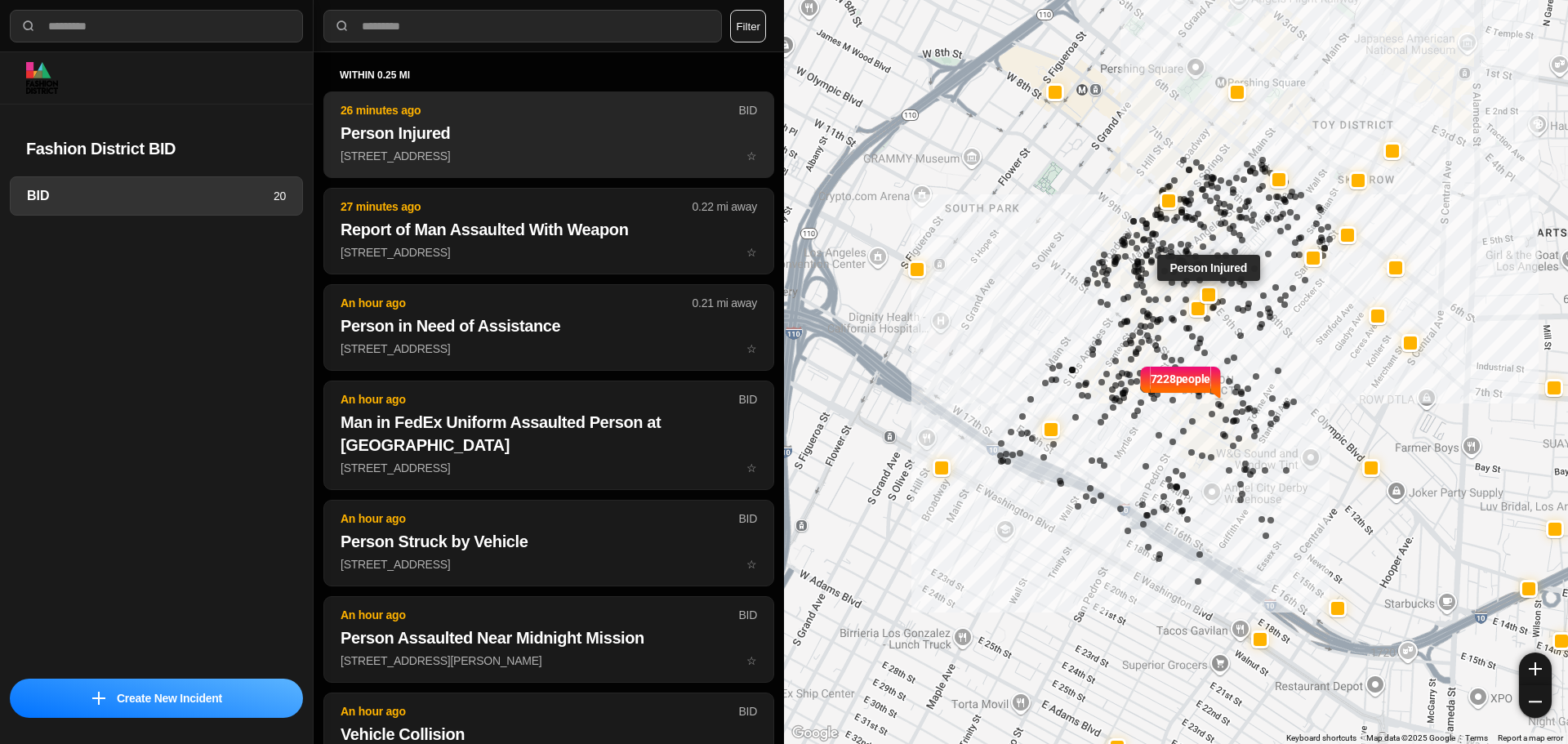
click at [577, 134] on h2 "Person Injured" at bounding box center [548, 133] width 416 height 23
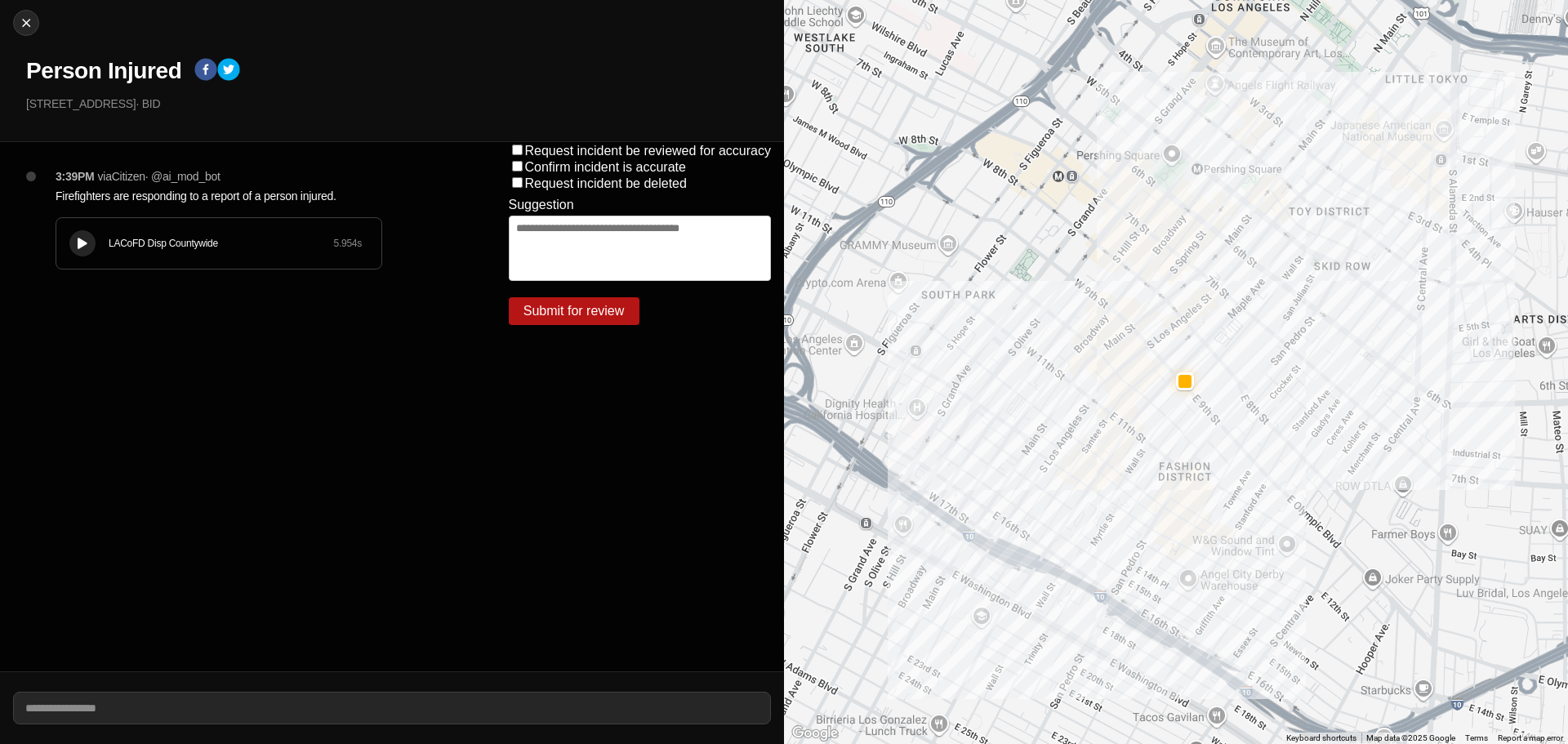
click at [68, 220] on div "LACoFD Disp Countywide 5.954 s" at bounding box center [219, 243] width 325 height 51
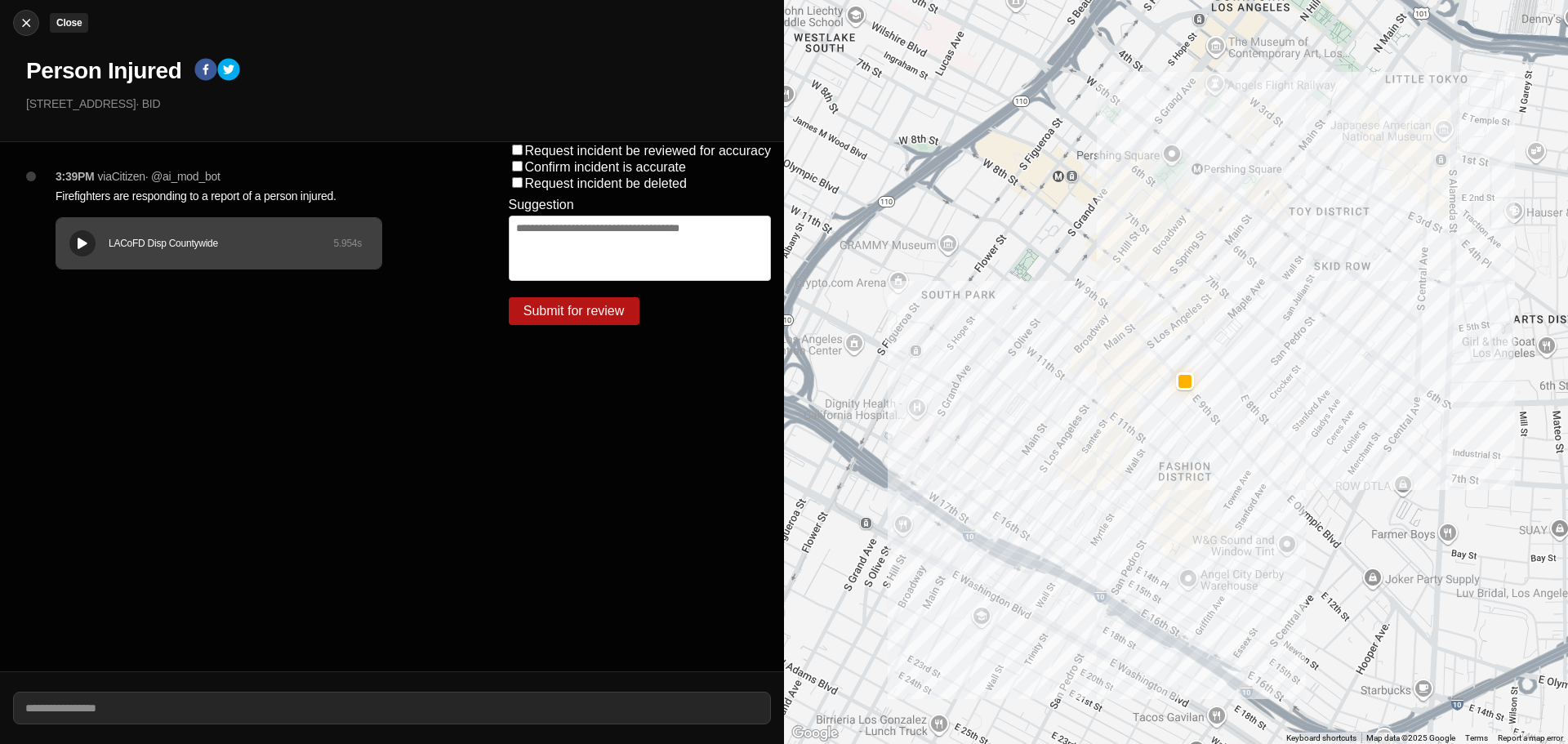
click at [28, 20] on img at bounding box center [26, 23] width 17 height 17
select select "*"
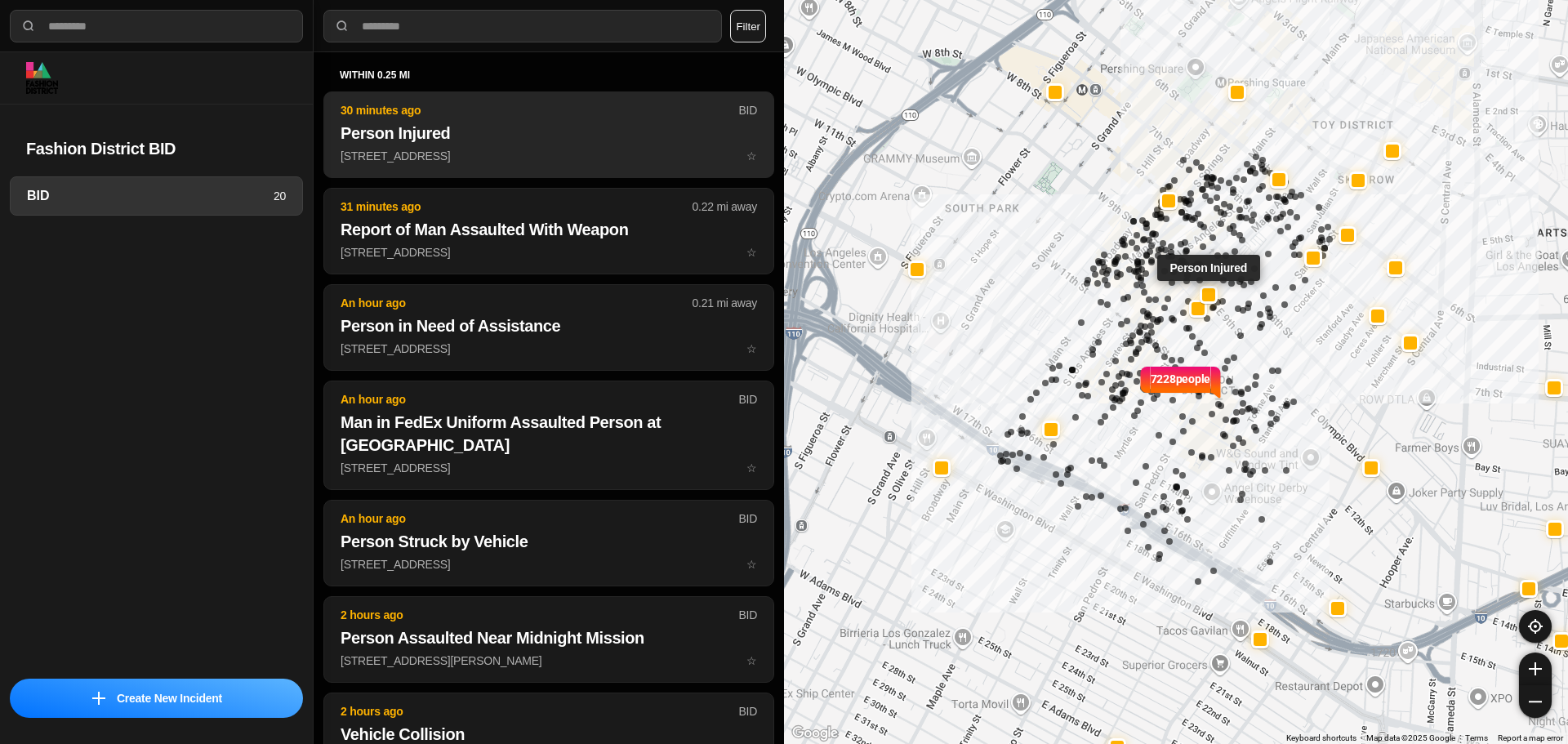
click at [511, 162] on p "345 E 9th St ☆" at bounding box center [548, 156] width 416 height 17
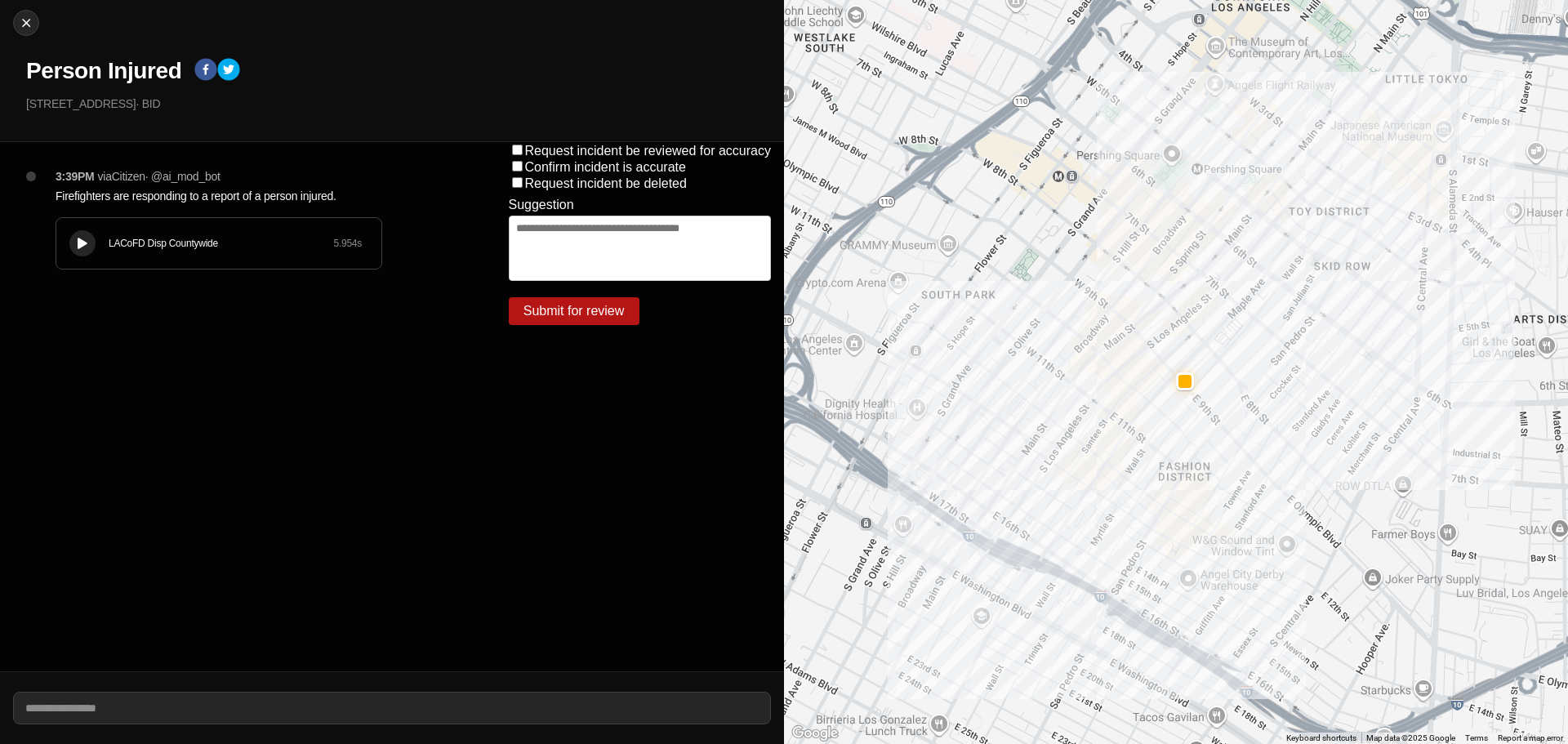
click at [17, 8] on div "Close Person Injured 345 E 9th St · BID" at bounding box center [392, 71] width 784 height 142
click at [23, 19] on img at bounding box center [26, 23] width 17 height 17
select select "*"
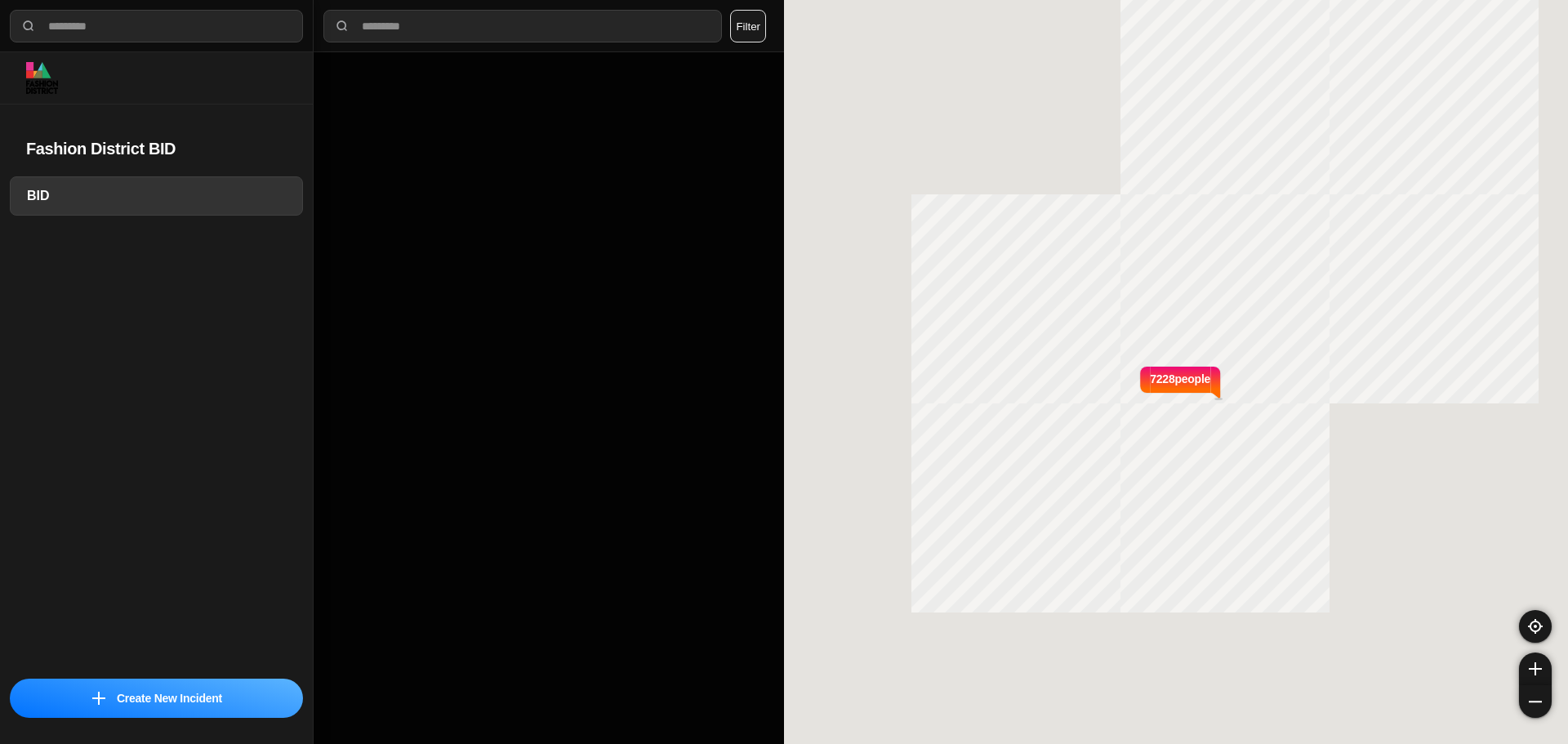
select select "*"
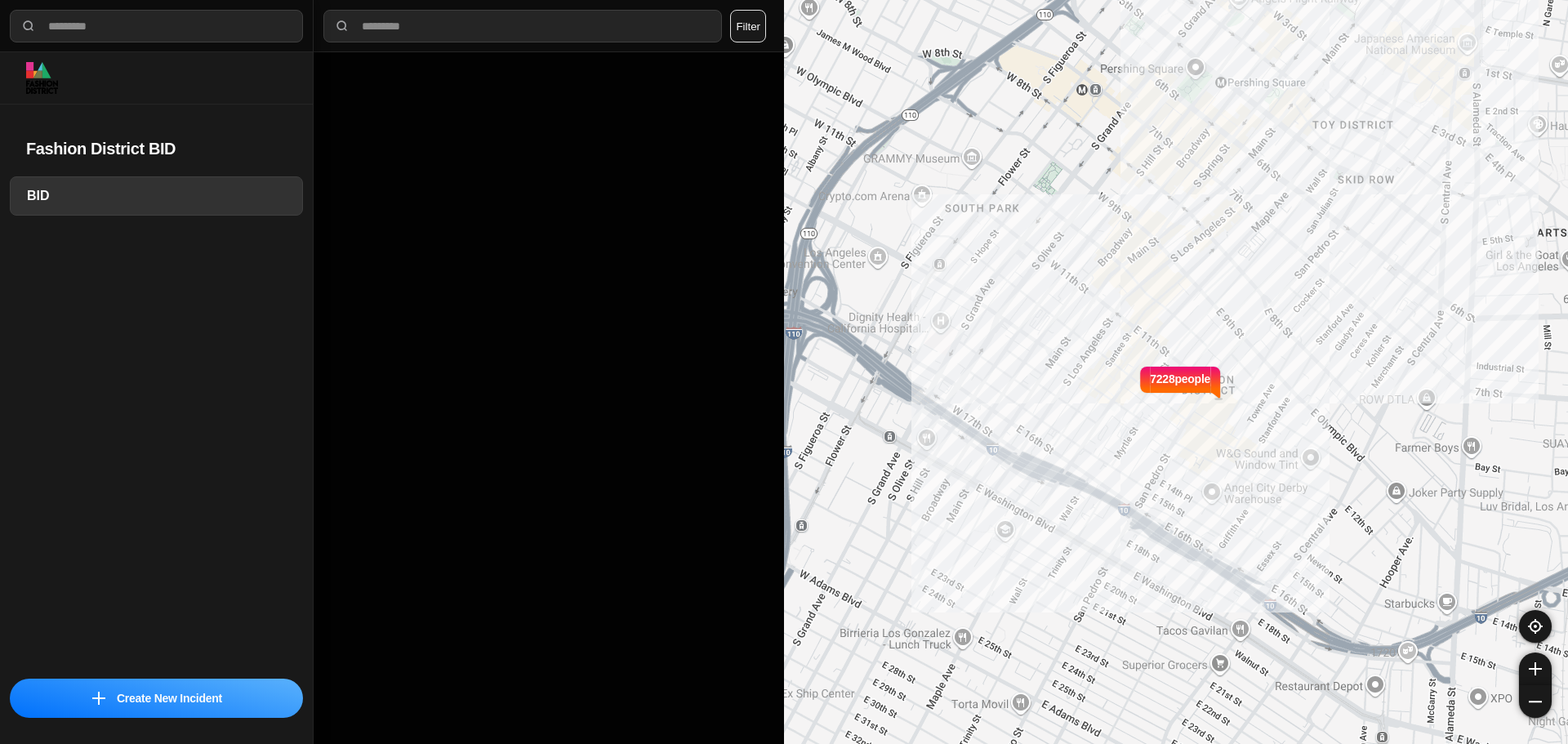
select select "*"
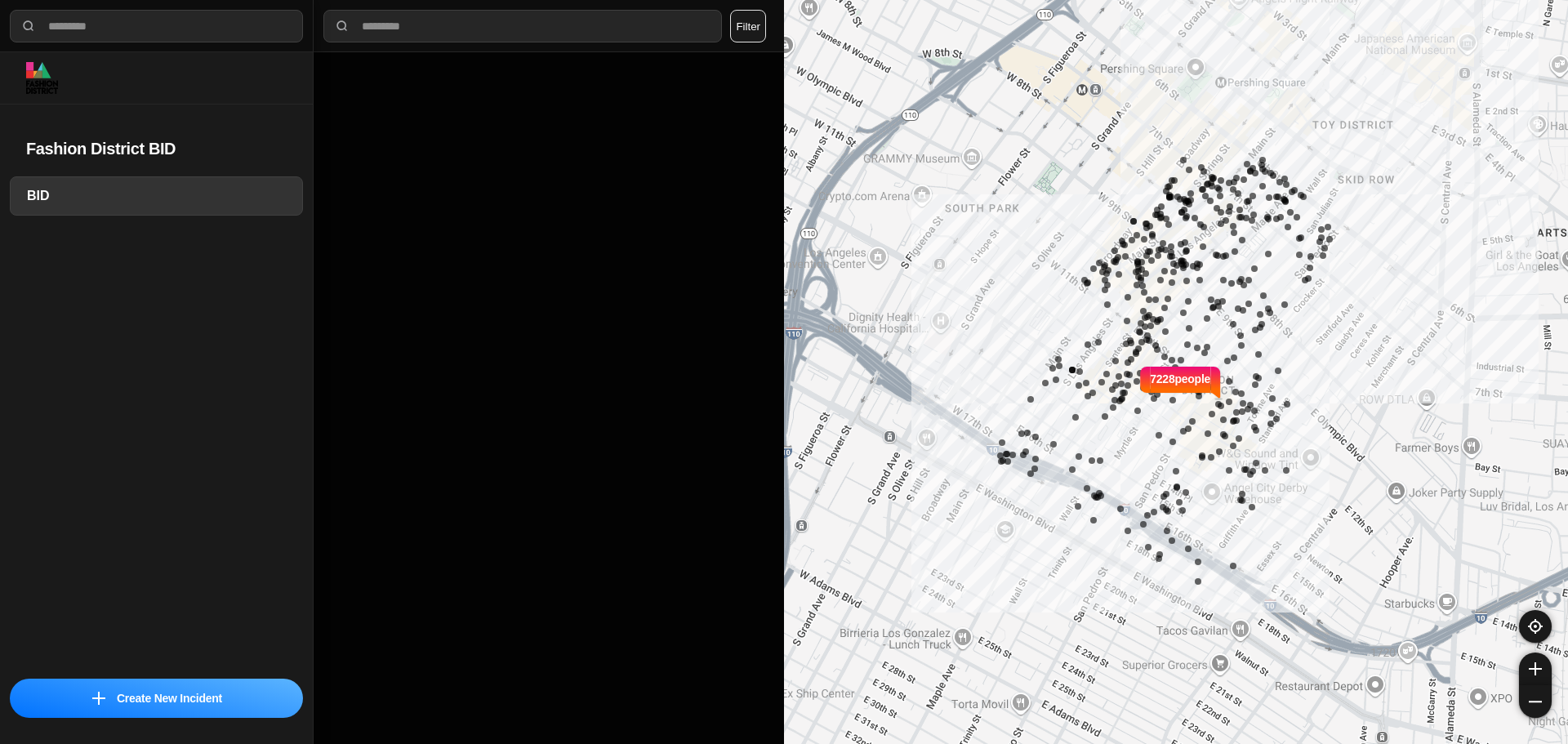
select select "*"
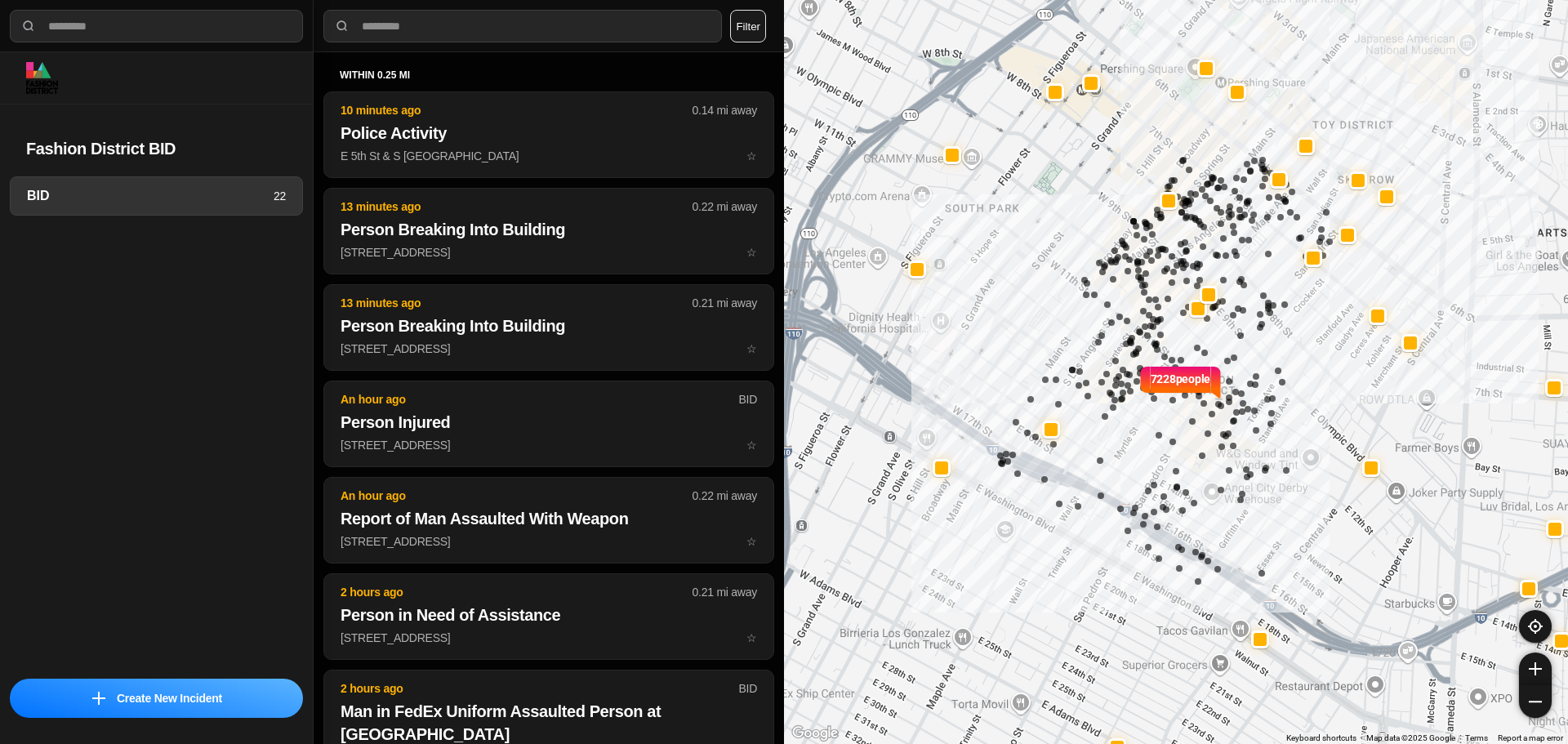
select select "*"
